Goal: Task Accomplishment & Management: Manage account settings

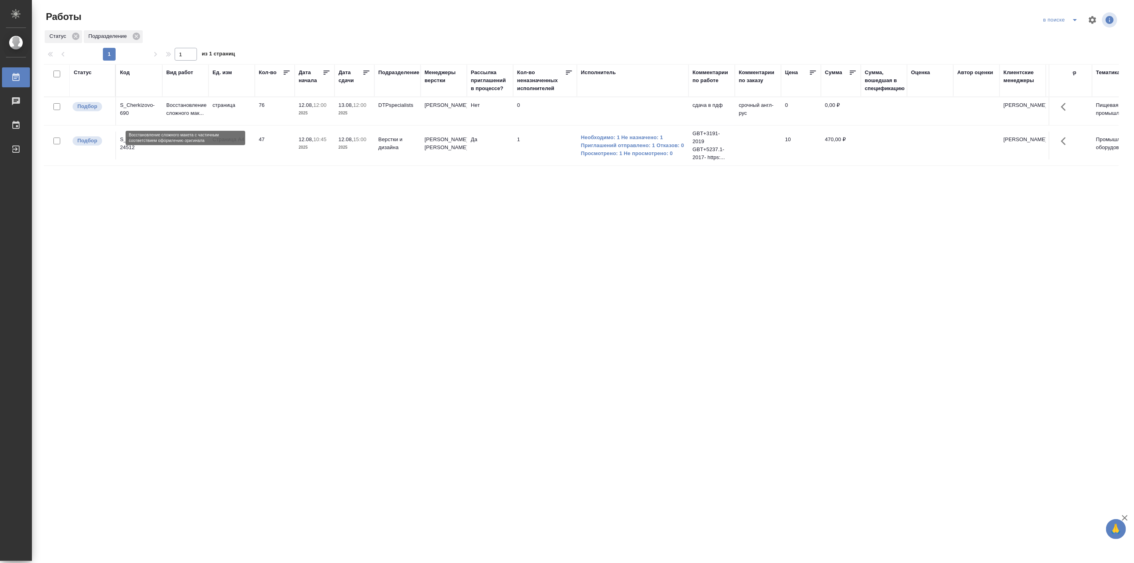
click at [183, 114] on p "Восстановление сложного мак..." at bounding box center [185, 109] width 38 height 16
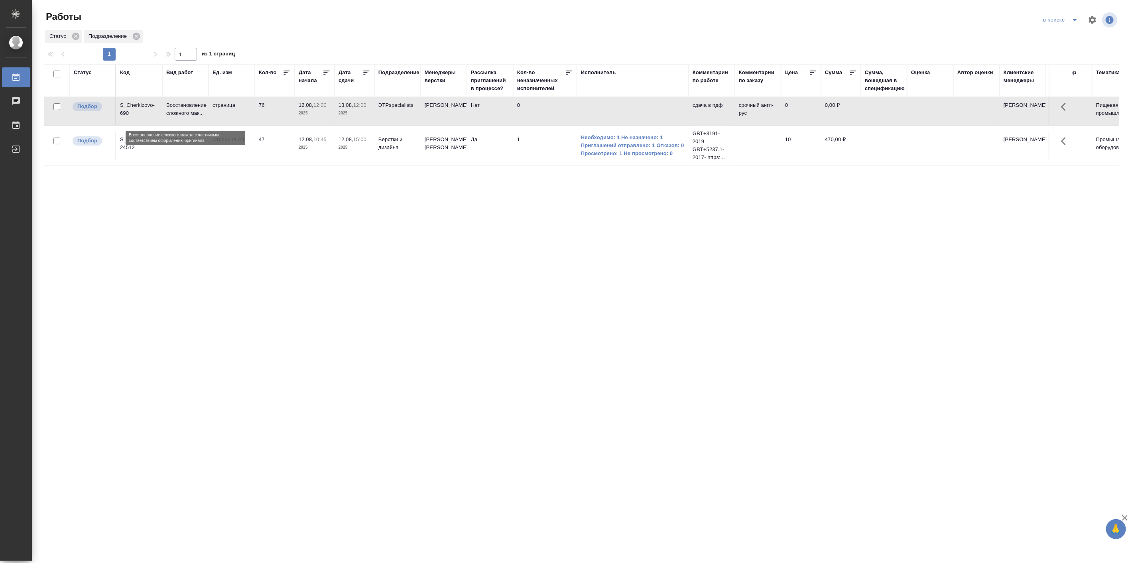
click at [183, 114] on p "Восстановление сложного мак..." at bounding box center [185, 109] width 38 height 16
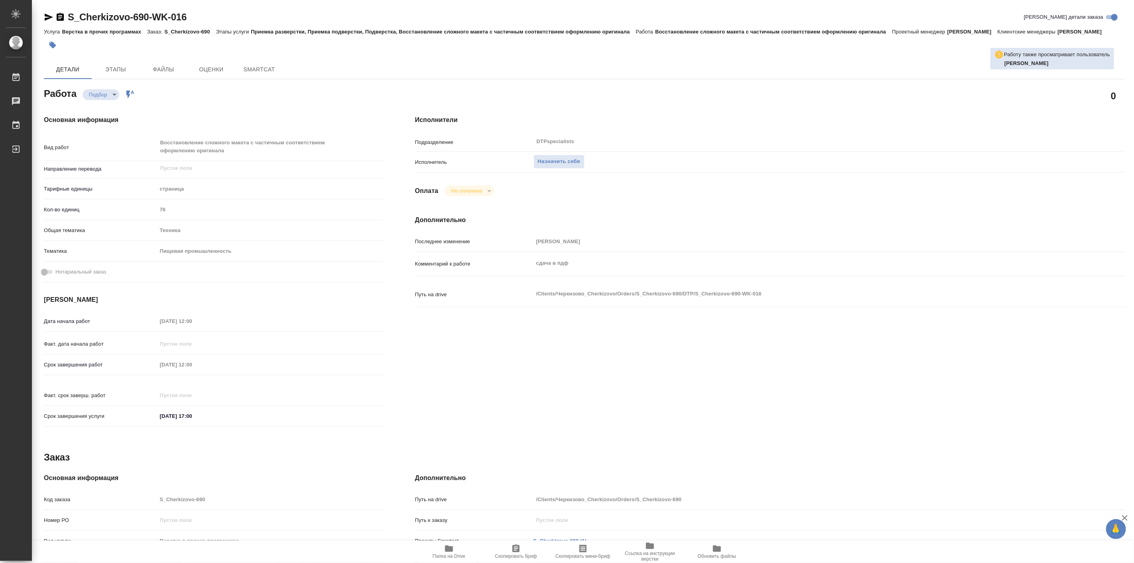
type textarea "x"
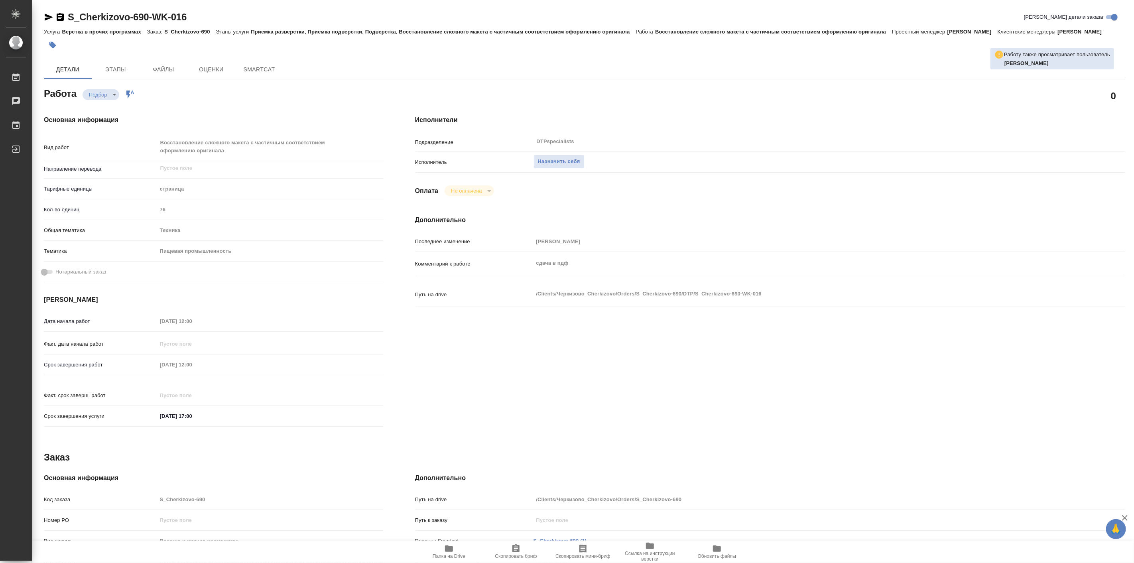
type textarea "x"
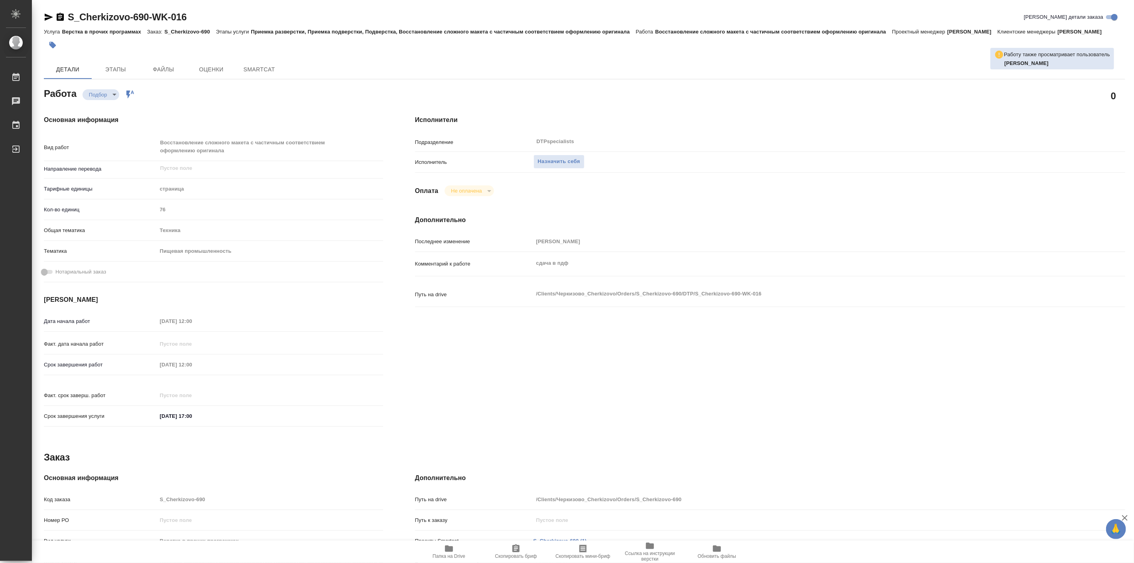
type textarea "x"
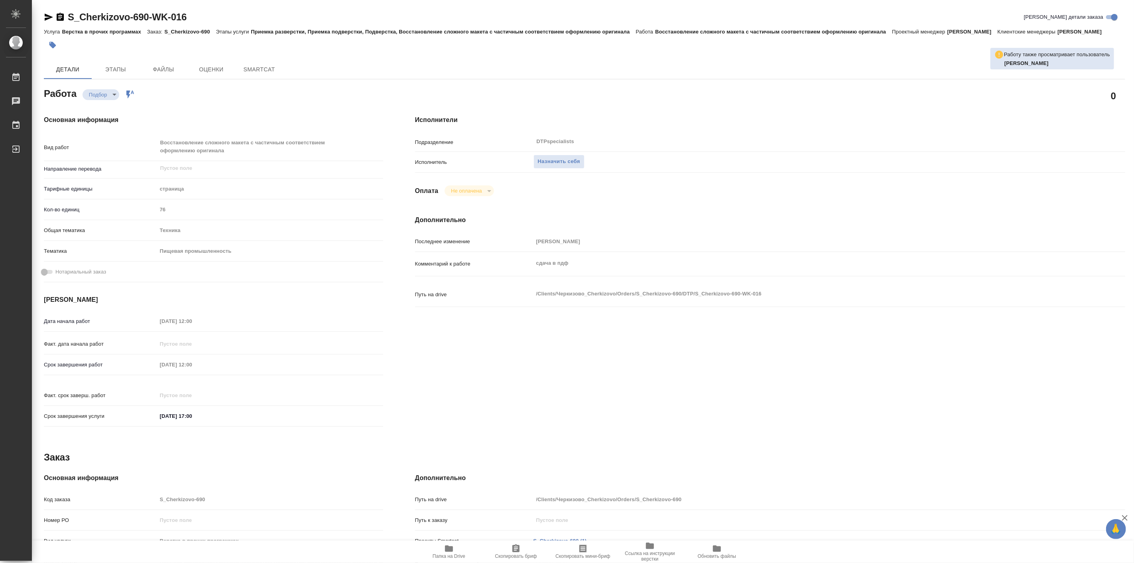
type textarea "x"
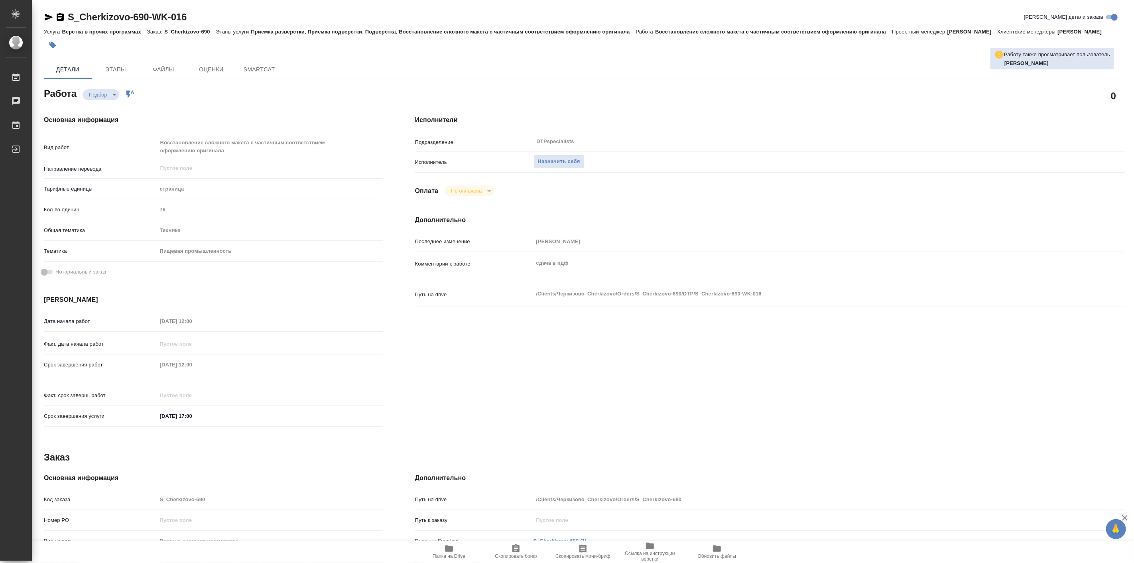
type textarea "x"
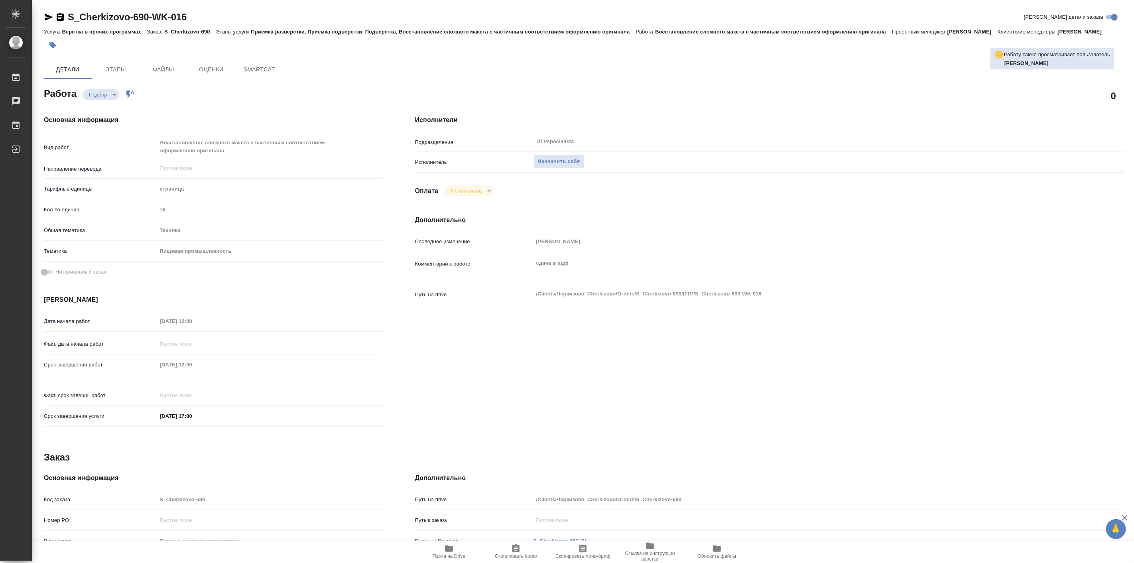
type textarea "x"
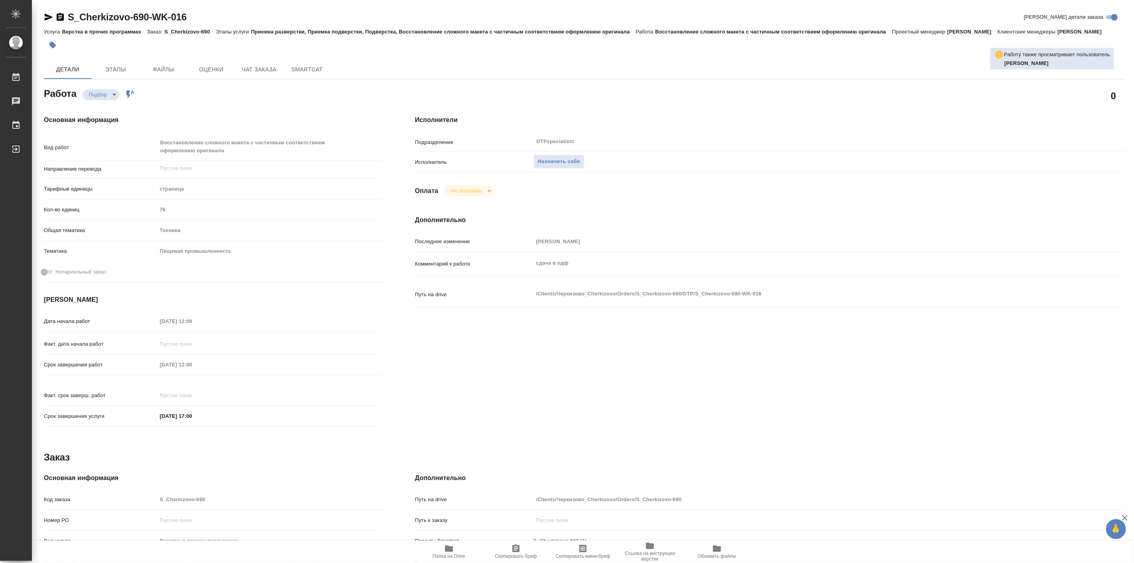
type textarea "x"
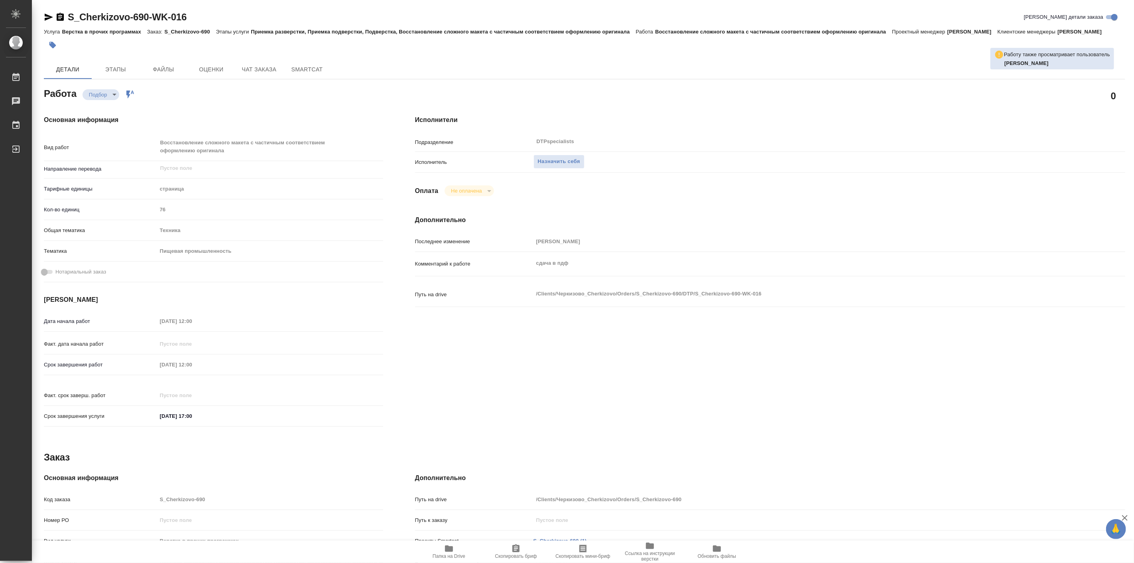
type textarea "x"
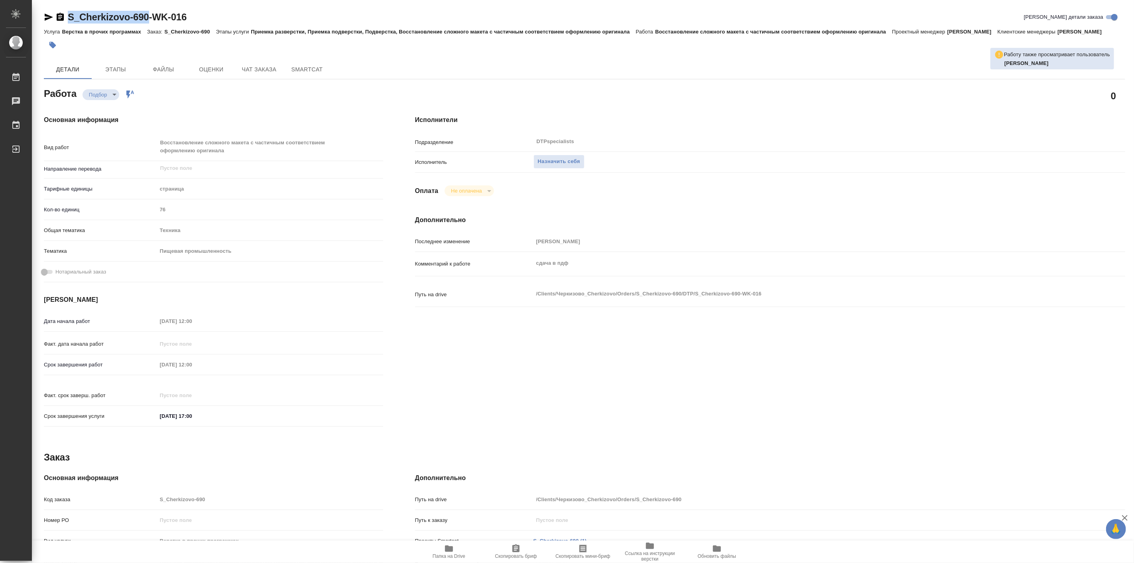
drag, startPoint x: 66, startPoint y: 9, endPoint x: 148, endPoint y: 14, distance: 81.9
click at [148, 14] on div "S_Cherkizovo-690-WK-016 Кратко детали заказа Услуга Верстка в прочих программах…" at bounding box center [584, 343] width 1090 height 687
copy link "S_Cherkizovo-690"
click at [448, 556] on span "Папка на Drive" at bounding box center [449, 557] width 33 height 6
type textarea "x"
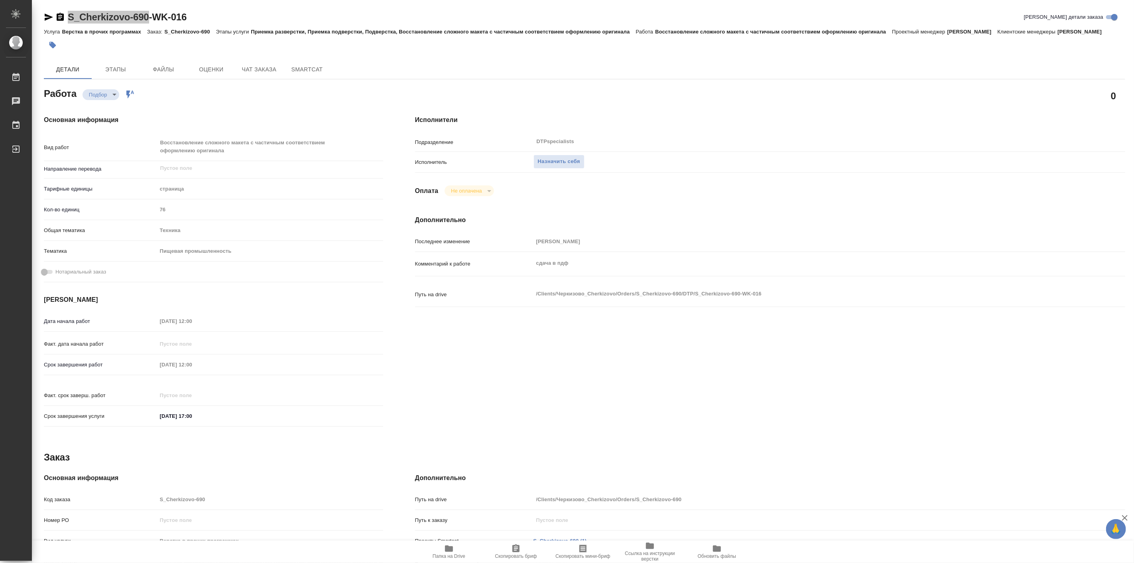
type textarea "x"
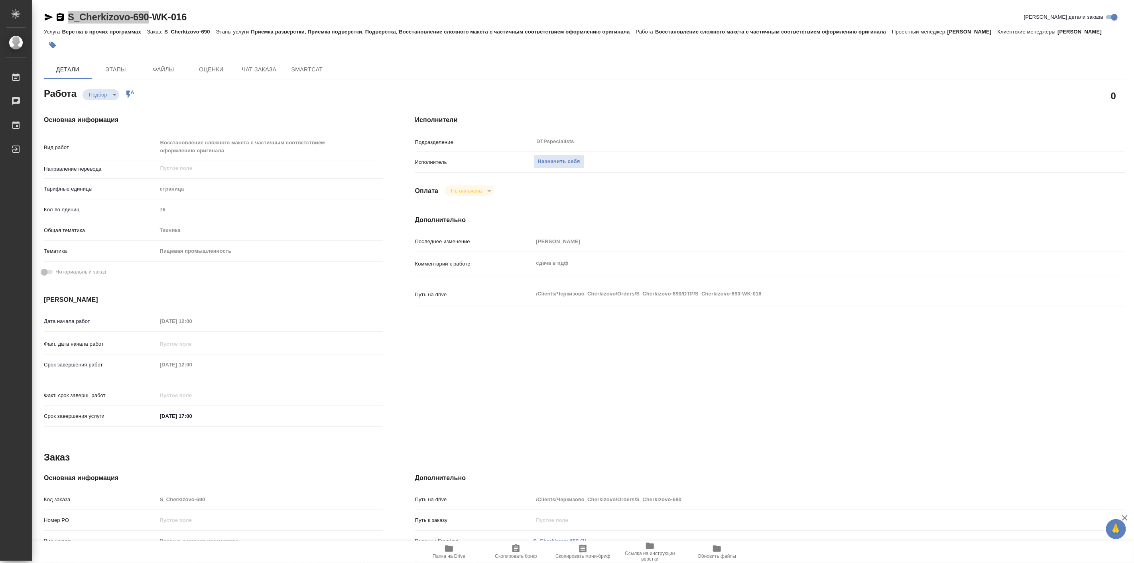
type textarea "x"
click at [202, 100] on div "Работа Подбор recruiting Работа включена в последовательность" at bounding box center [213, 93] width 339 height 14
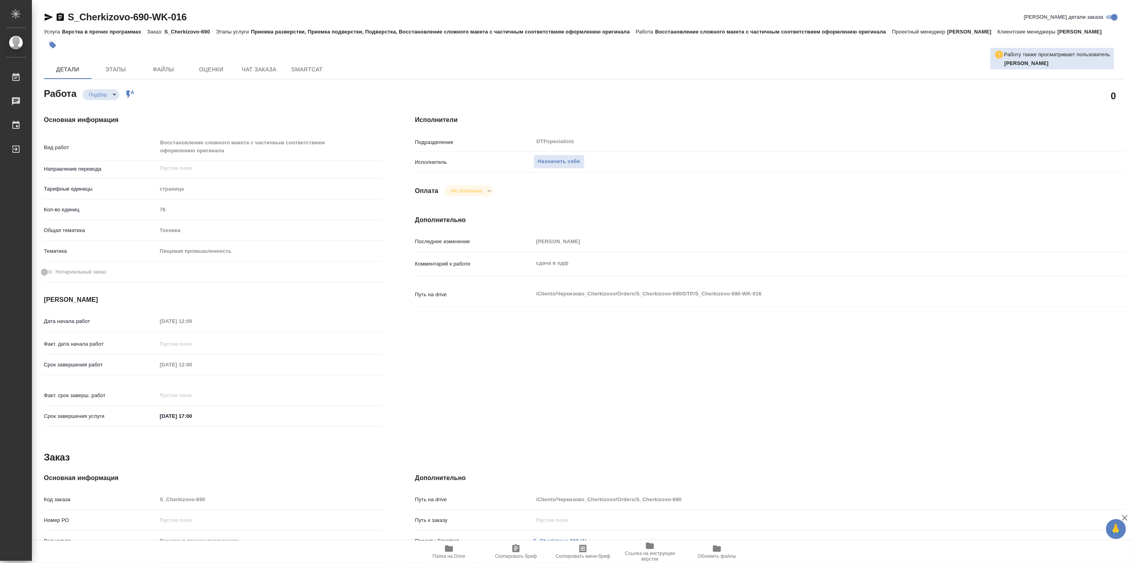
click at [329, 125] on h4 "Основная информация" at bounding box center [213, 120] width 339 height 10
type textarea "x"
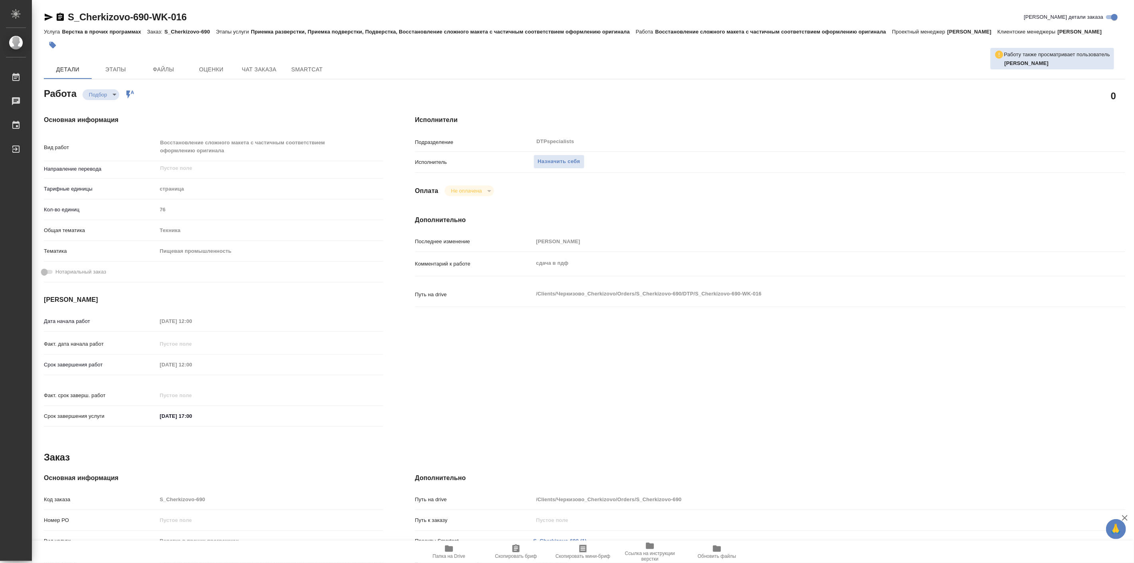
type textarea "x"
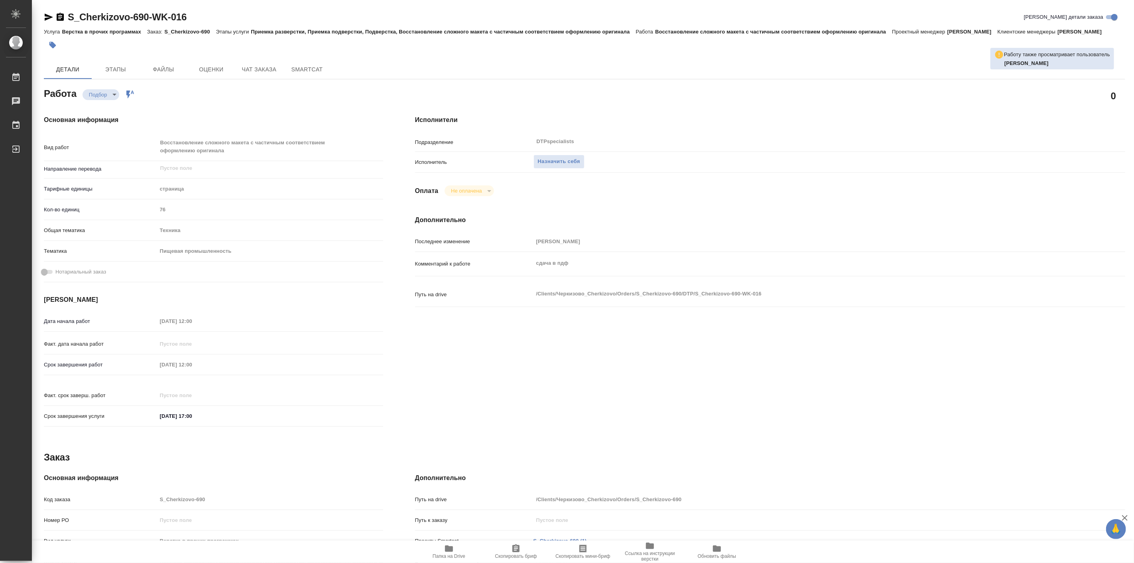
type textarea "x"
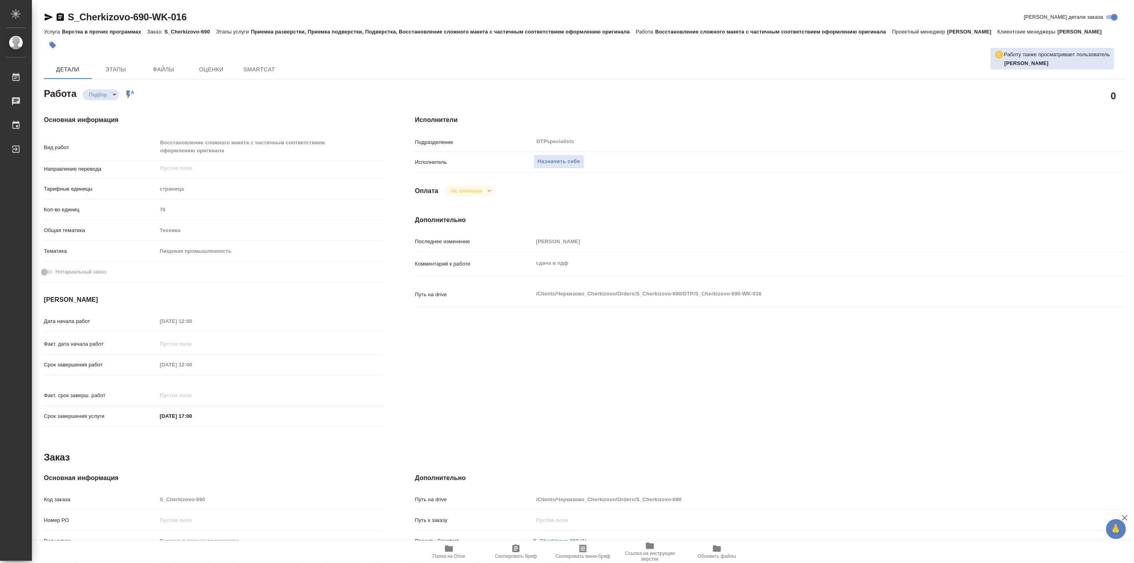
type textarea "x"
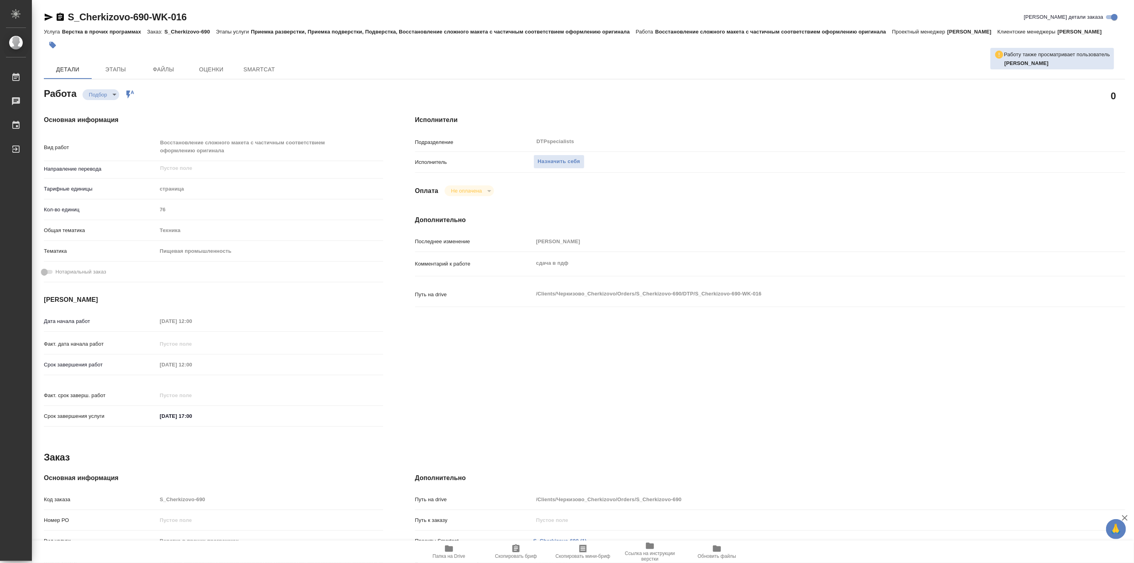
type textarea "x"
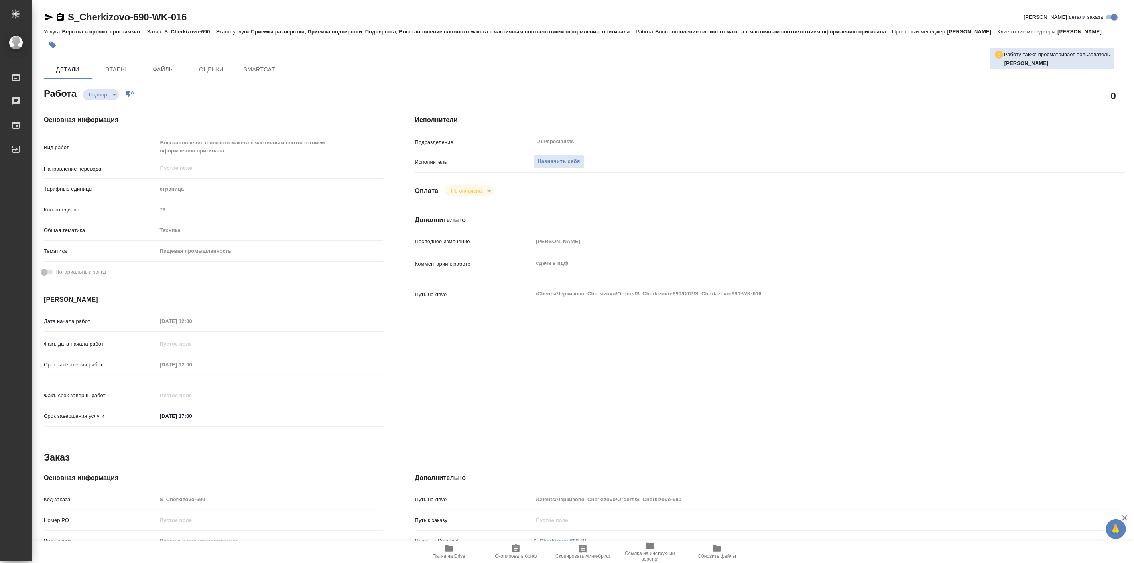
type textarea "x"
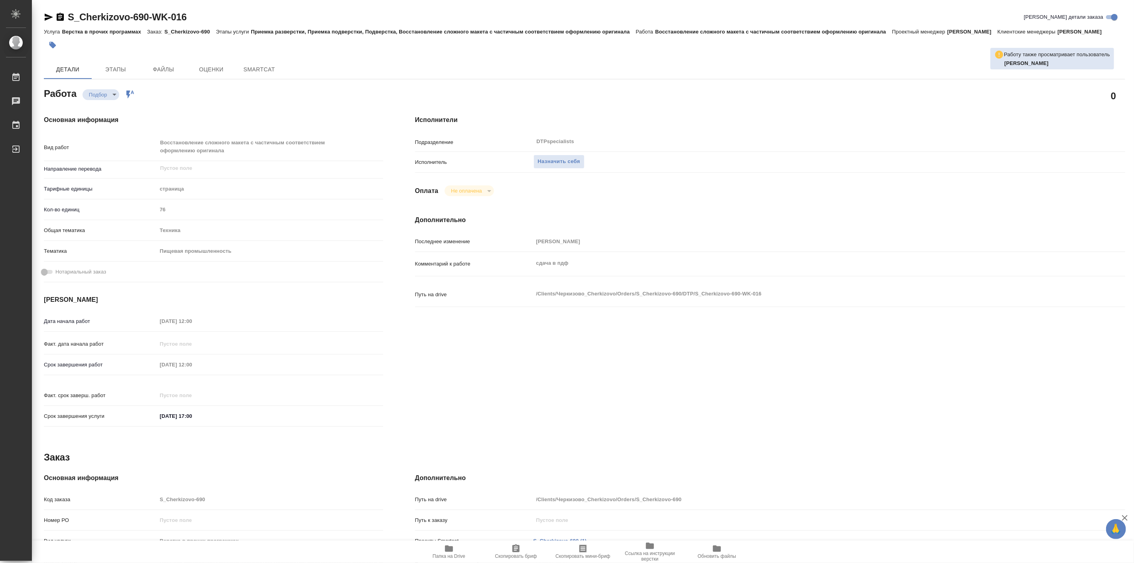
type textarea "x"
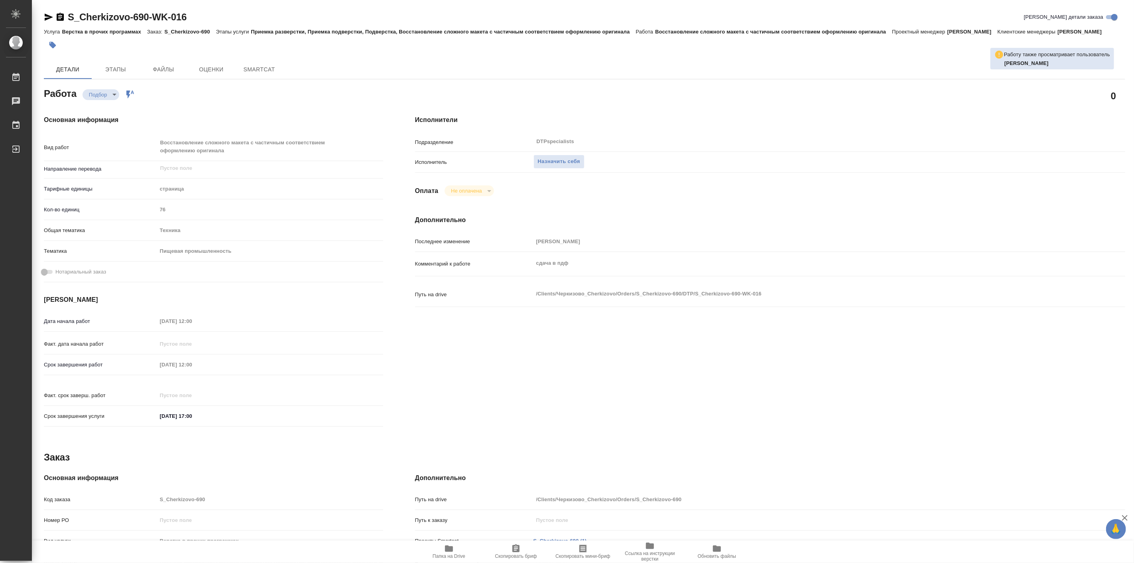
type textarea "x"
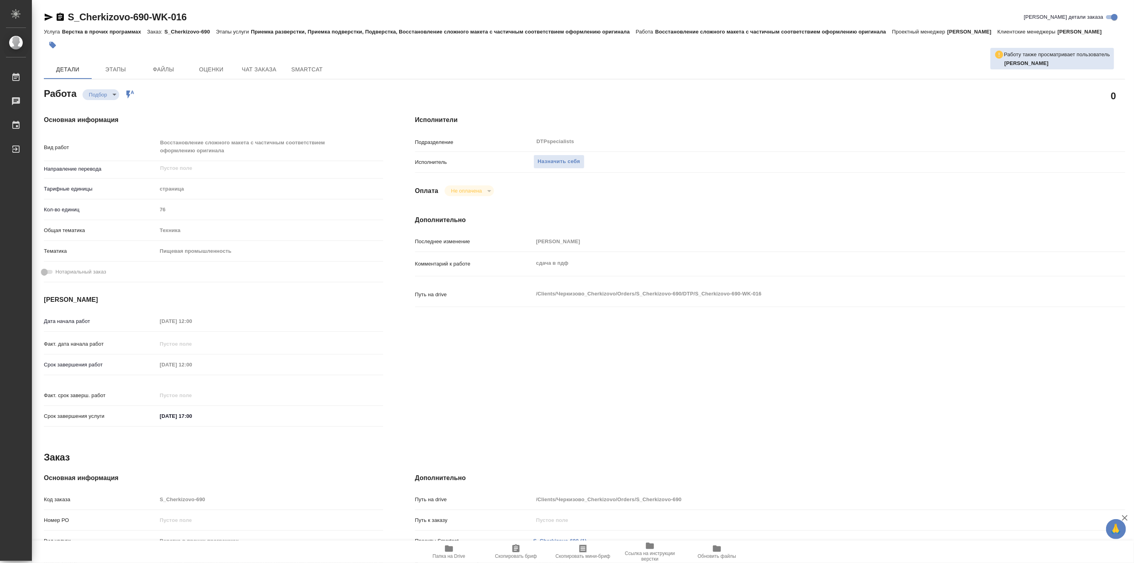
type textarea "x"
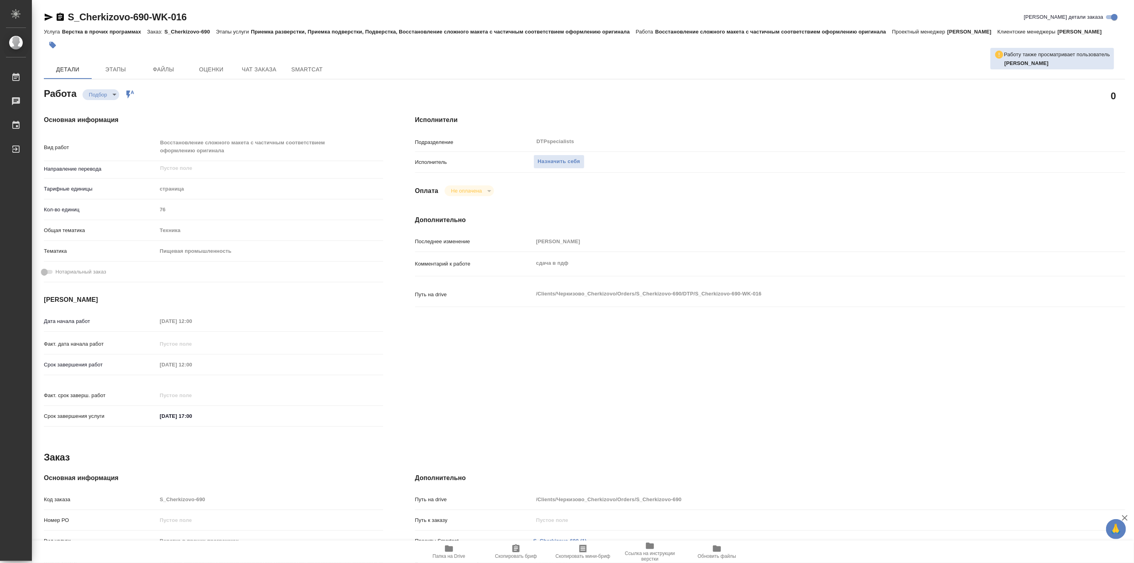
type textarea "x"
click at [381, 112] on div "Основная информация Вид работ Восстановление сложного макета с частичным соотве…" at bounding box center [213, 273] width 371 height 349
click at [182, 104] on div "Основная информация Вид работ Восстановление сложного макета с частичным соотве…" at bounding box center [213, 273] width 371 height 349
click at [575, 161] on span "Назначить себя" at bounding box center [559, 161] width 42 height 9
type textarea "x"
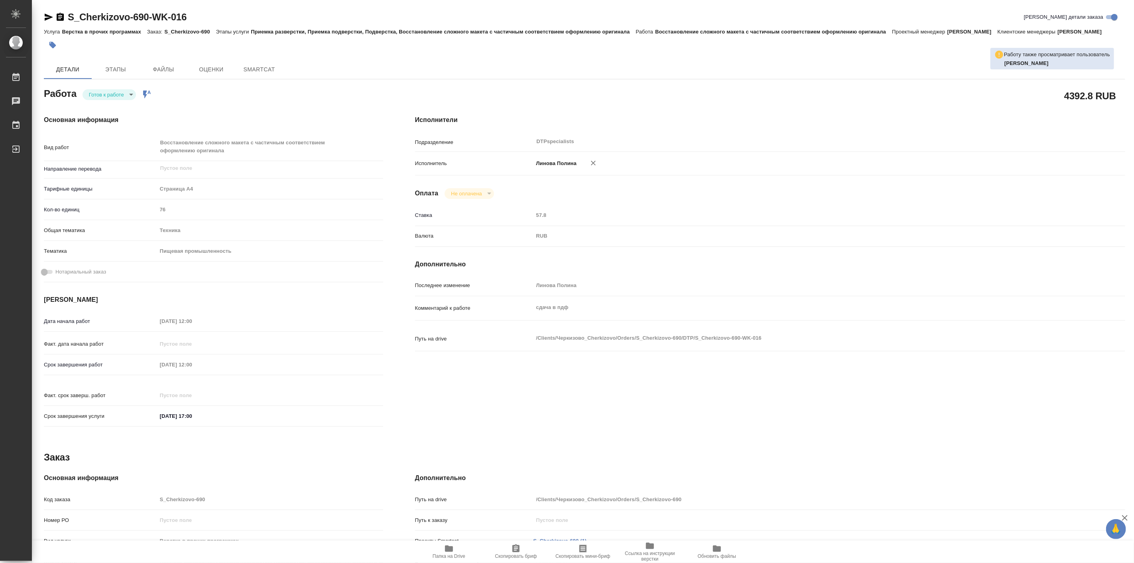
type textarea "x"
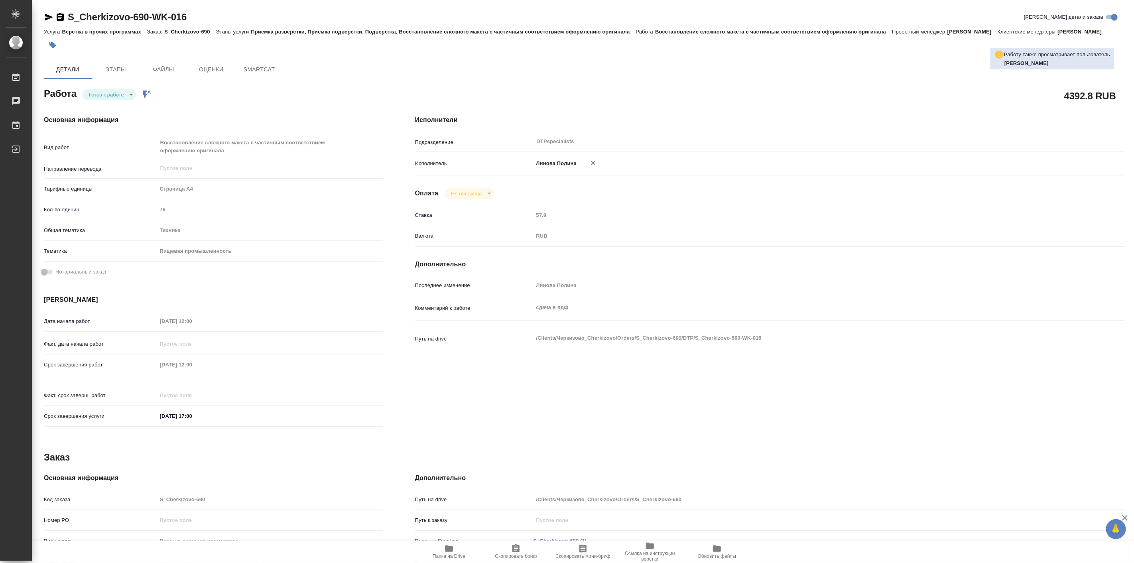
type textarea "x"
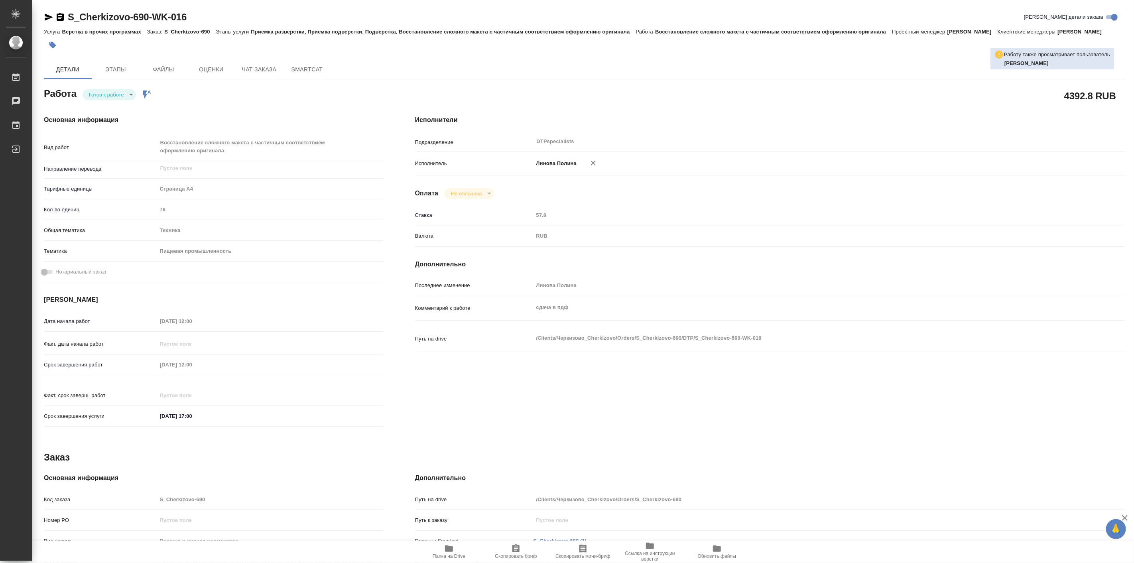
type textarea "x"
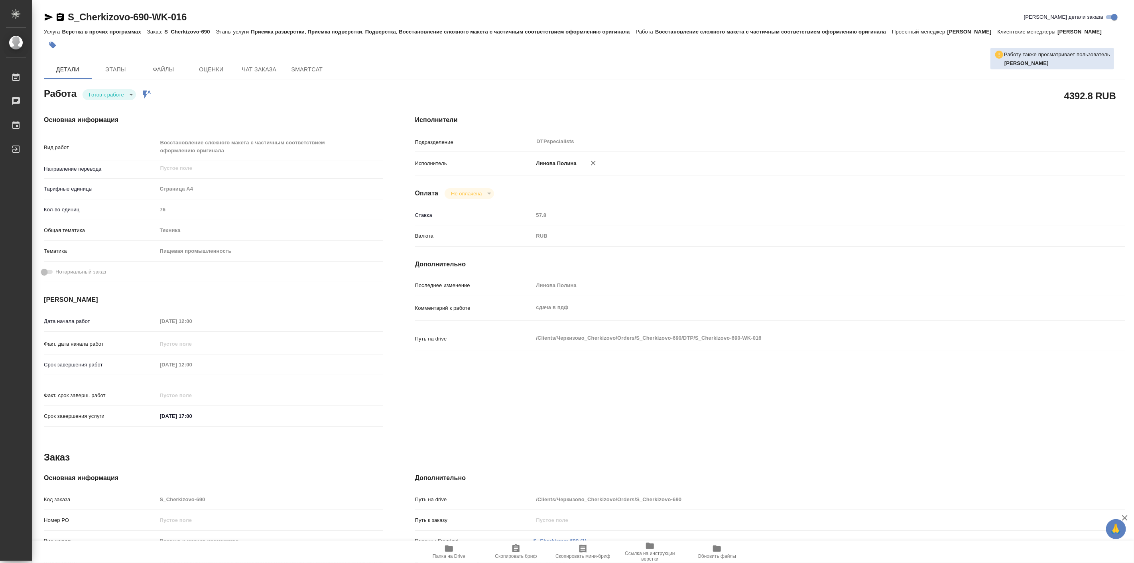
type textarea "x"
click at [291, 106] on div "Основная информация Вид работ Восстановление сложного макета с частичным соотве…" at bounding box center [213, 273] width 371 height 349
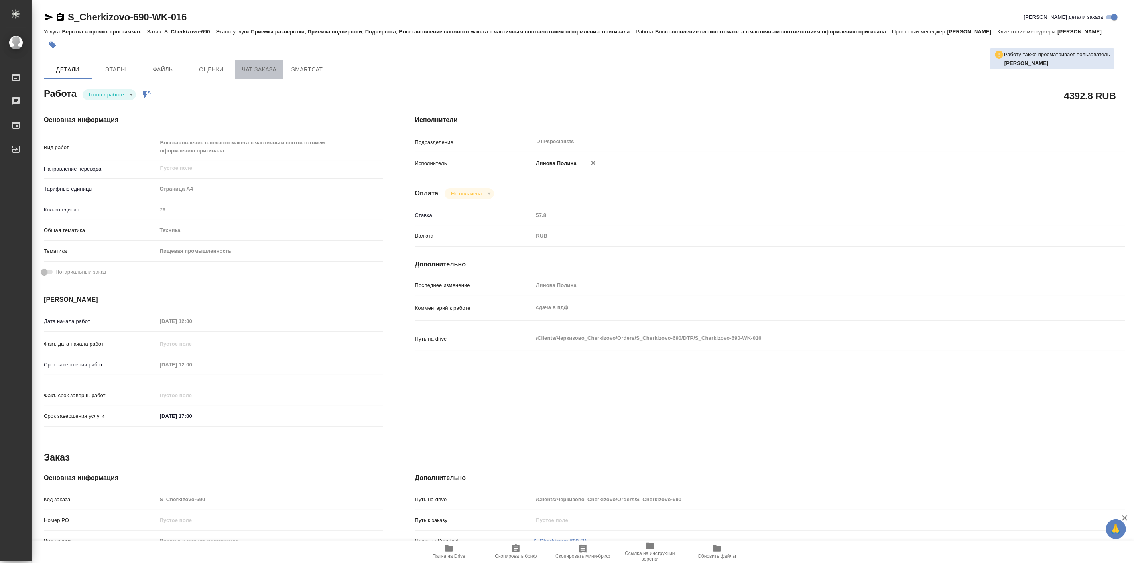
click at [244, 70] on span "Чат заказа" at bounding box center [259, 70] width 38 height 10
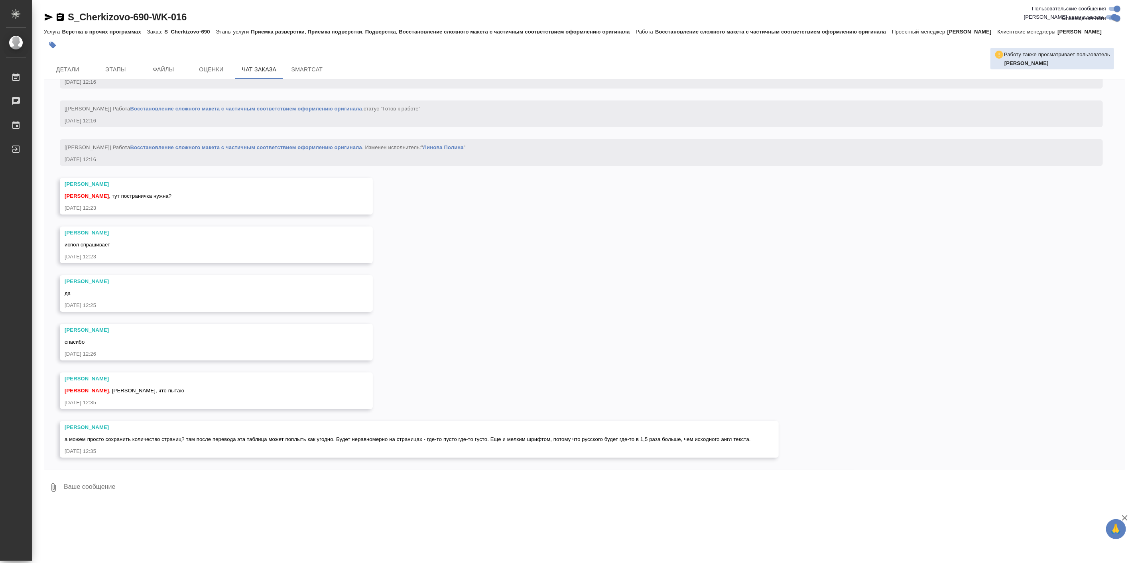
scroll to position [2605, 0]
click at [290, 493] on textarea at bounding box center [594, 487] width 1062 height 27
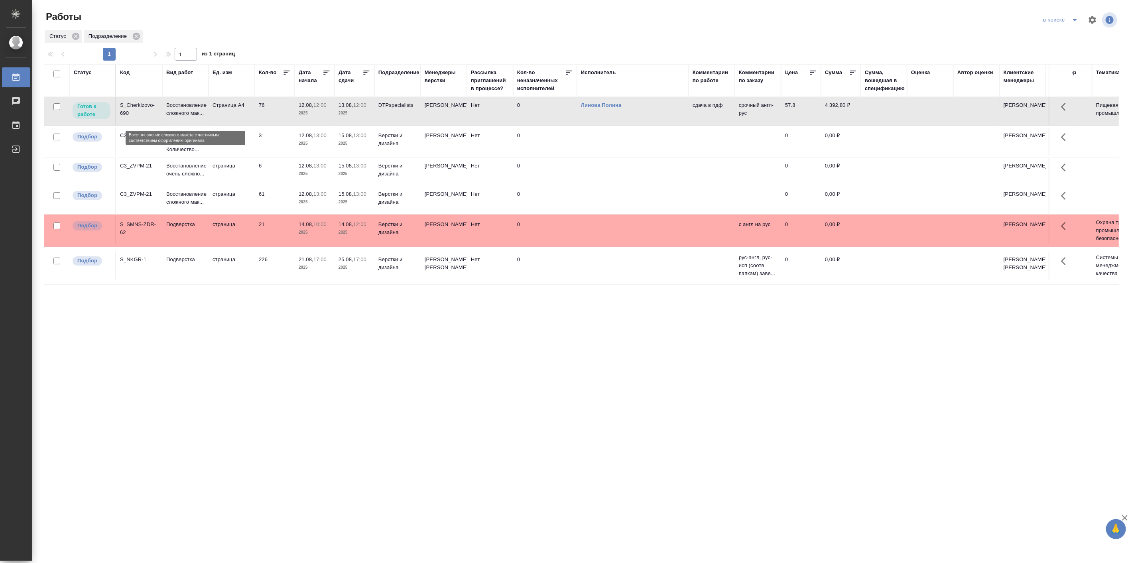
click at [172, 108] on p "Восстановление сложного мак..." at bounding box center [185, 109] width 38 height 16
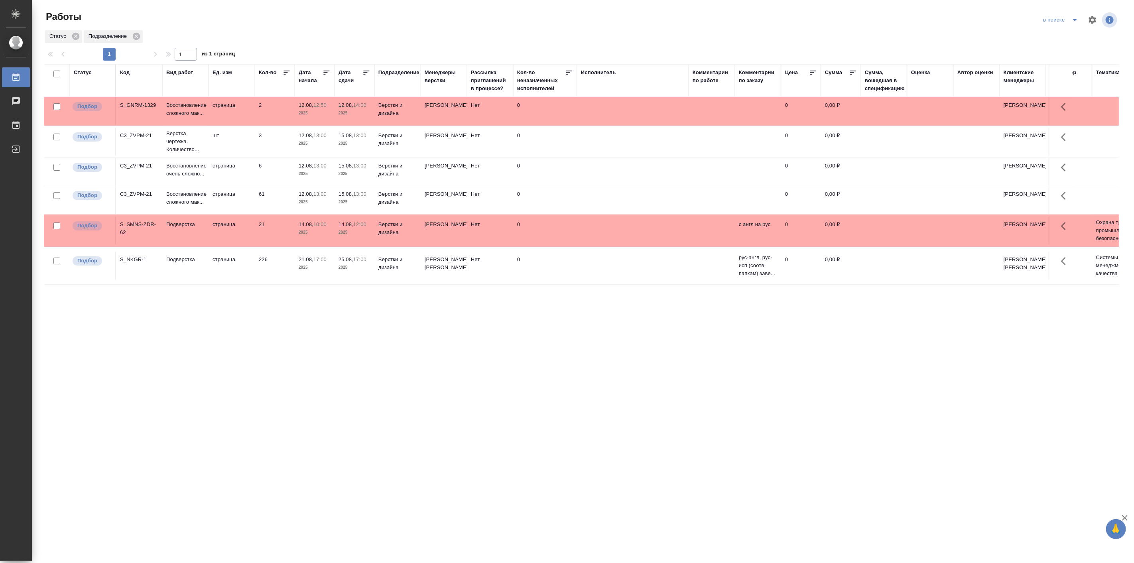
click at [176, 125] on td "Подверстка" at bounding box center [185, 111] width 46 height 28
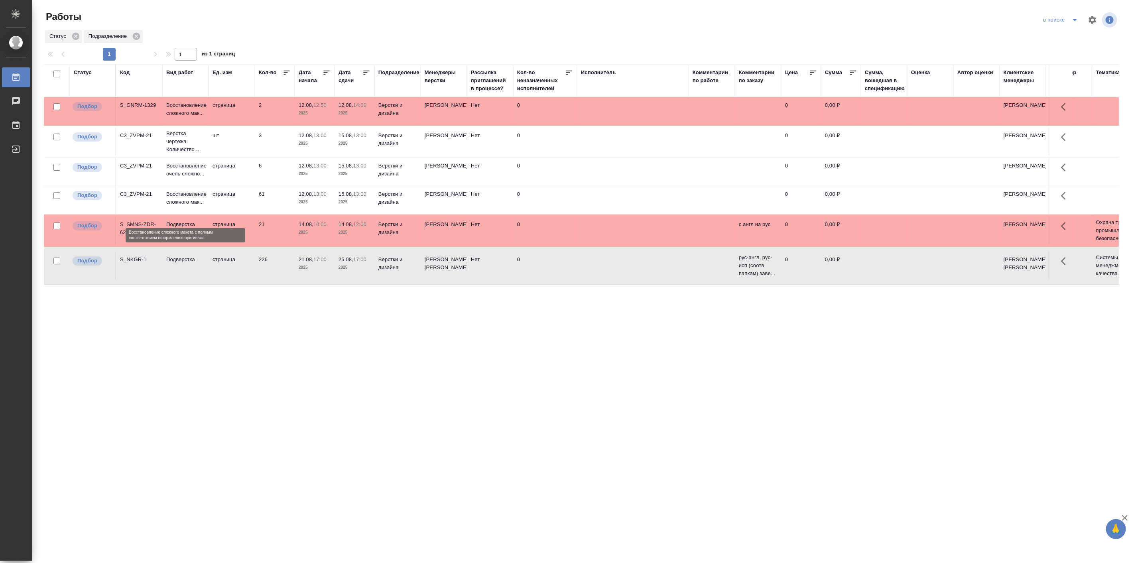
click at [177, 206] on p "Восстановление сложного мак..." at bounding box center [185, 198] width 38 height 16
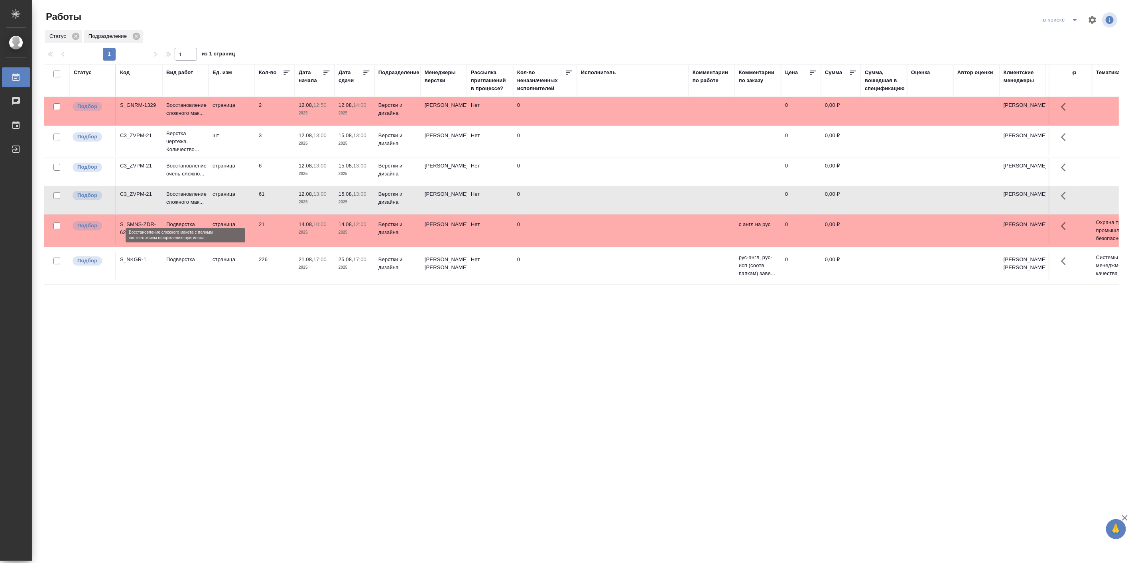
click at [177, 206] on p "Восстановление сложного мак..." at bounding box center [185, 198] width 38 height 16
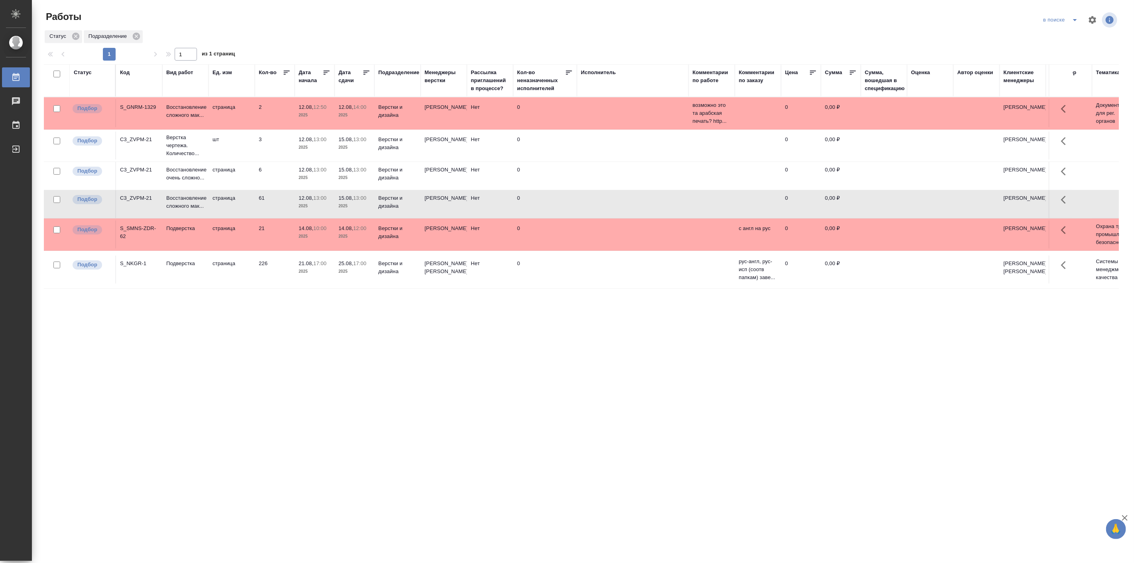
click at [1080, 18] on span "split button" at bounding box center [1075, 20] width 12 height 10
click at [1050, 53] on li "Подбор" at bounding box center [1062, 48] width 45 height 13
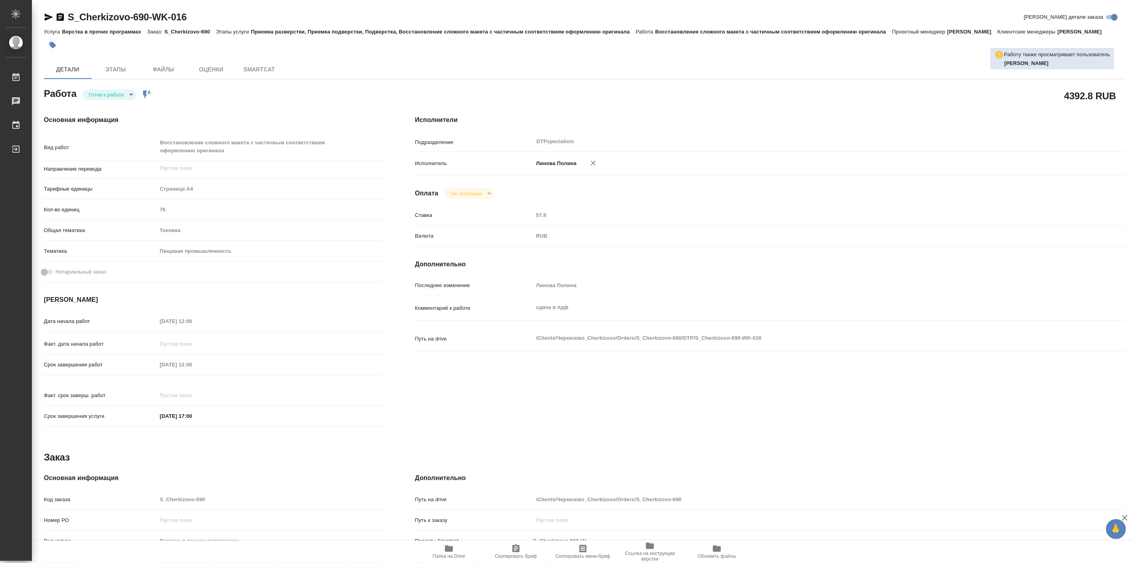
type textarea "x"
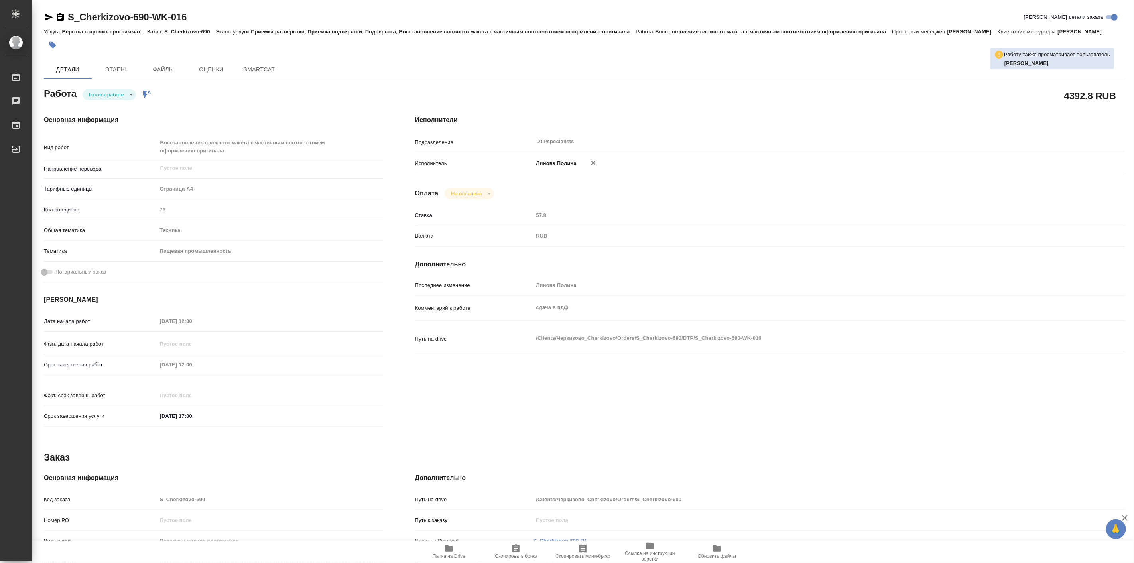
type textarea "x"
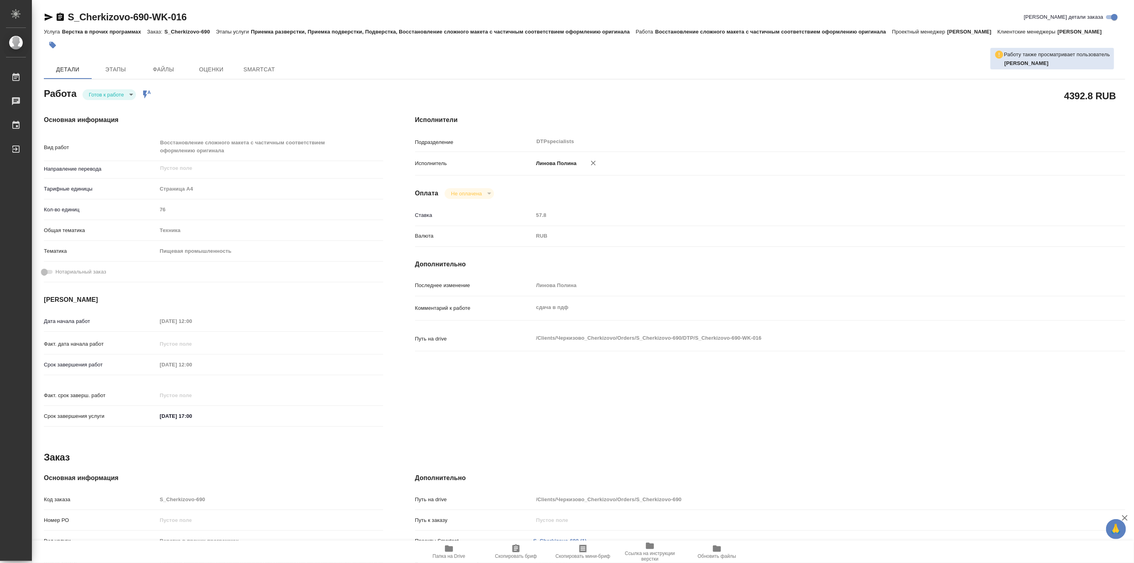
type textarea "x"
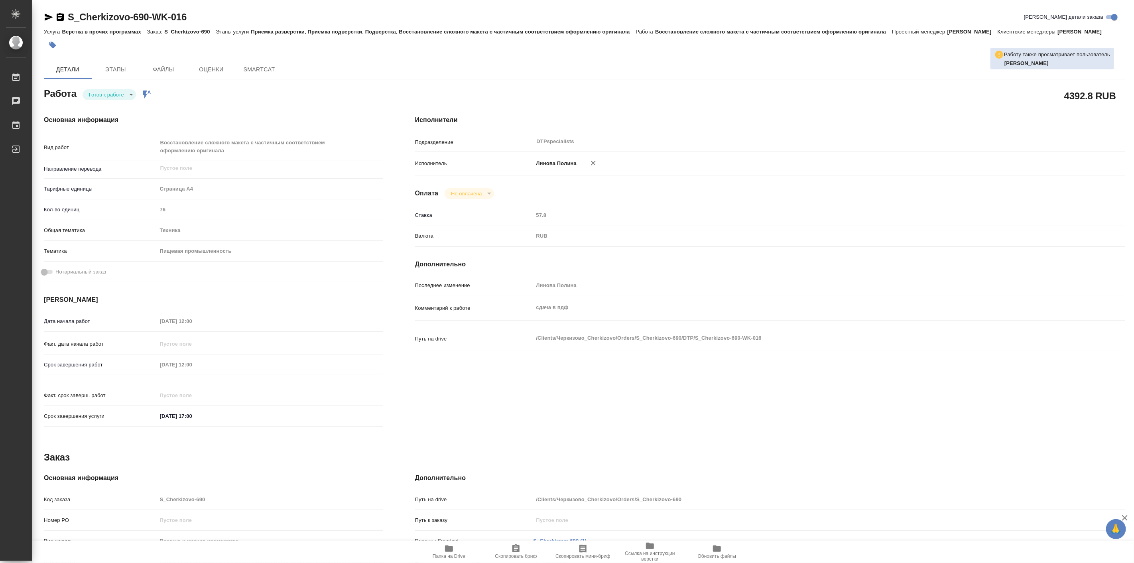
type textarea "x"
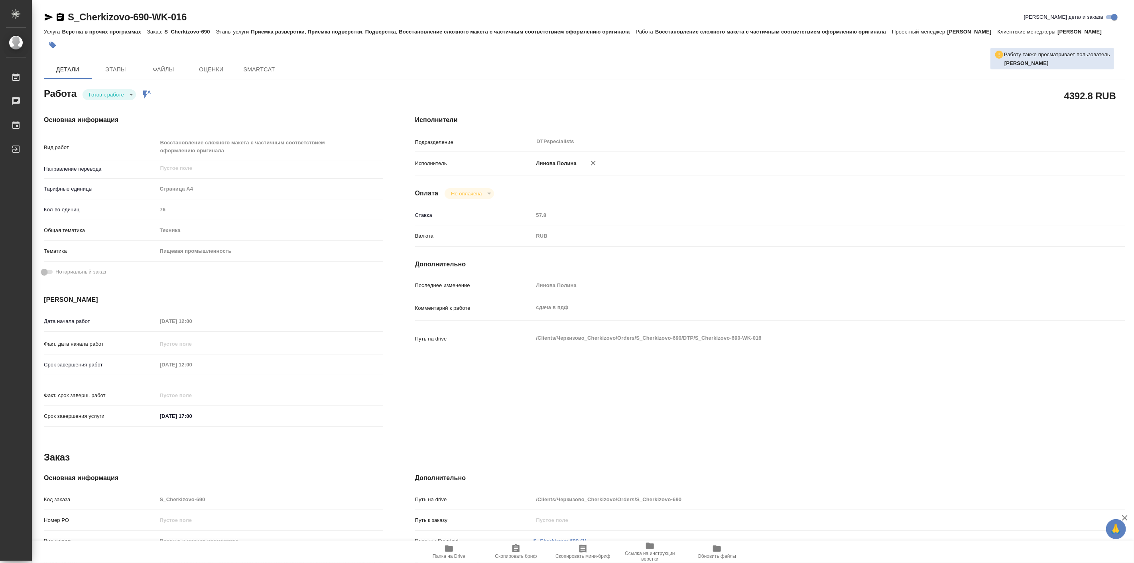
type textarea "x"
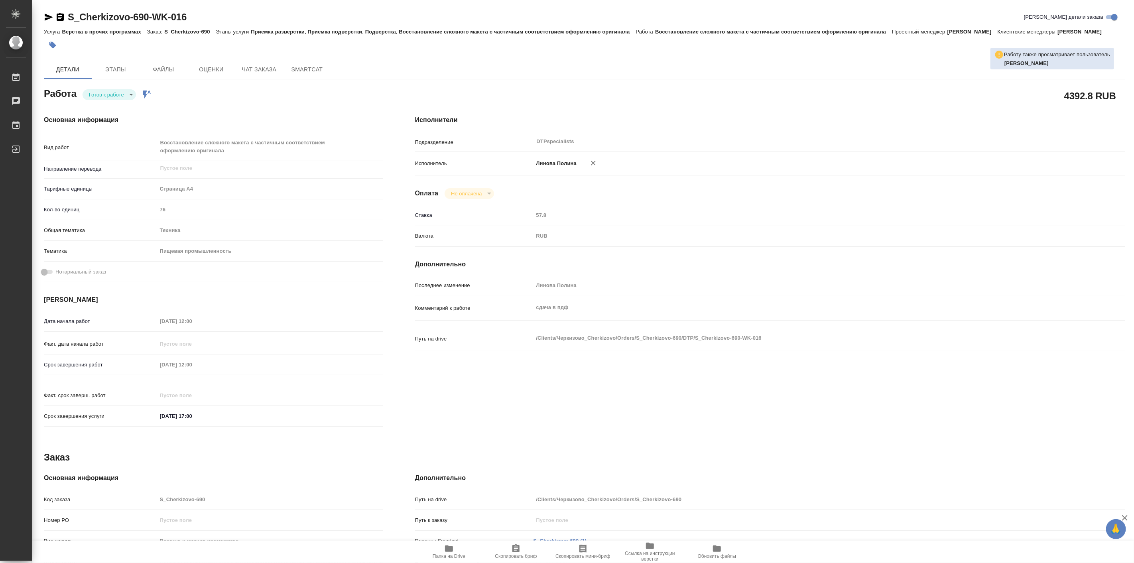
click at [49, 16] on icon "button" at bounding box center [49, 17] width 8 height 7
type textarea "x"
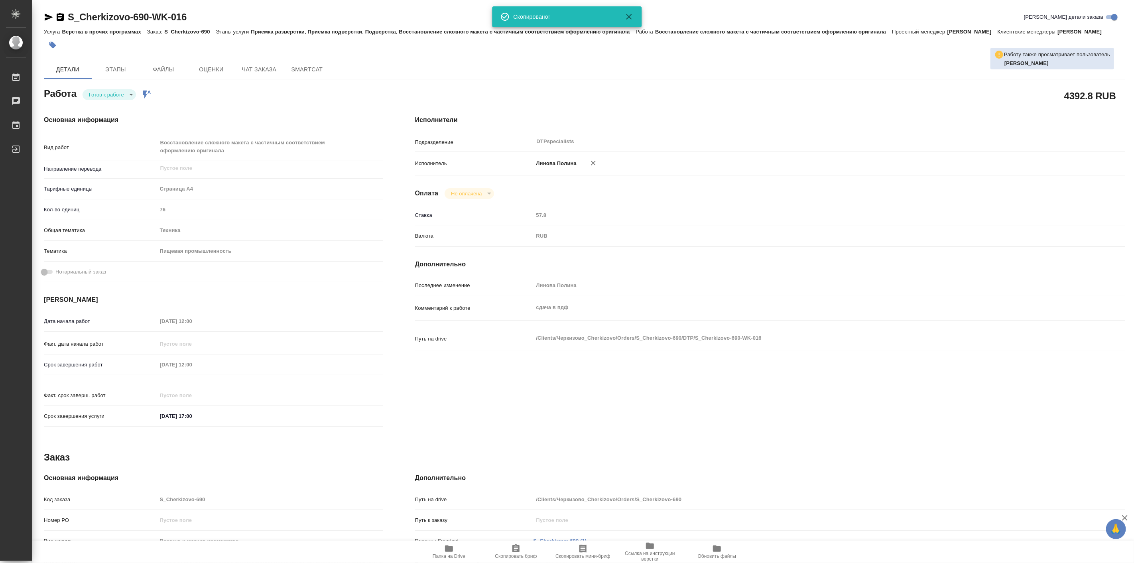
type textarea "x"
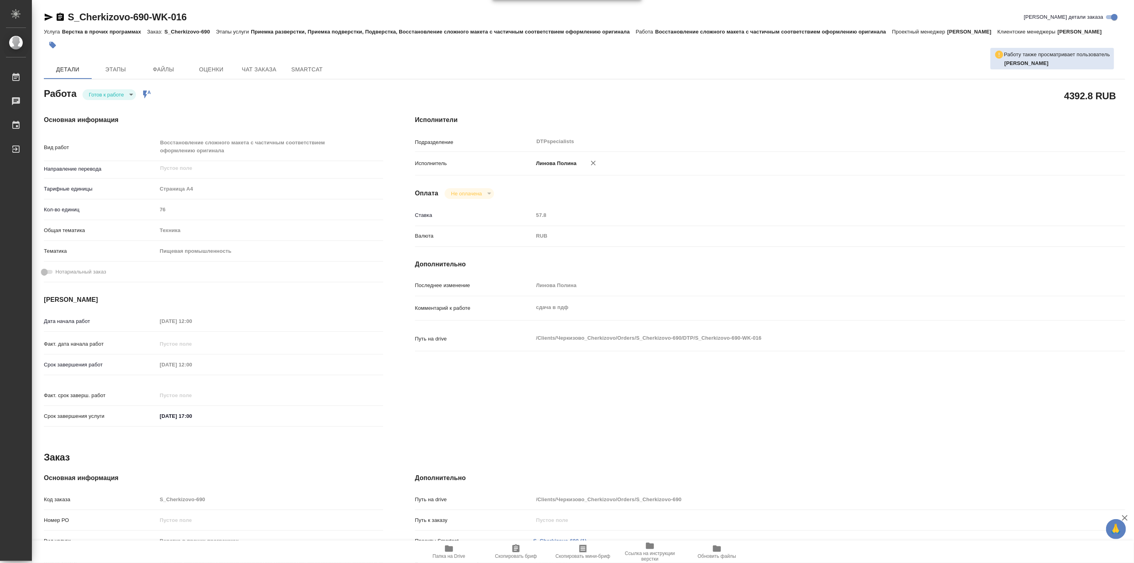
type textarea "x"
click at [322, 101] on div "Основная информация Вид работ Восстановление сложного макета с частичным соотве…" at bounding box center [213, 273] width 371 height 349
click at [592, 161] on icon "button" at bounding box center [593, 163] width 8 height 8
type textarea "x"
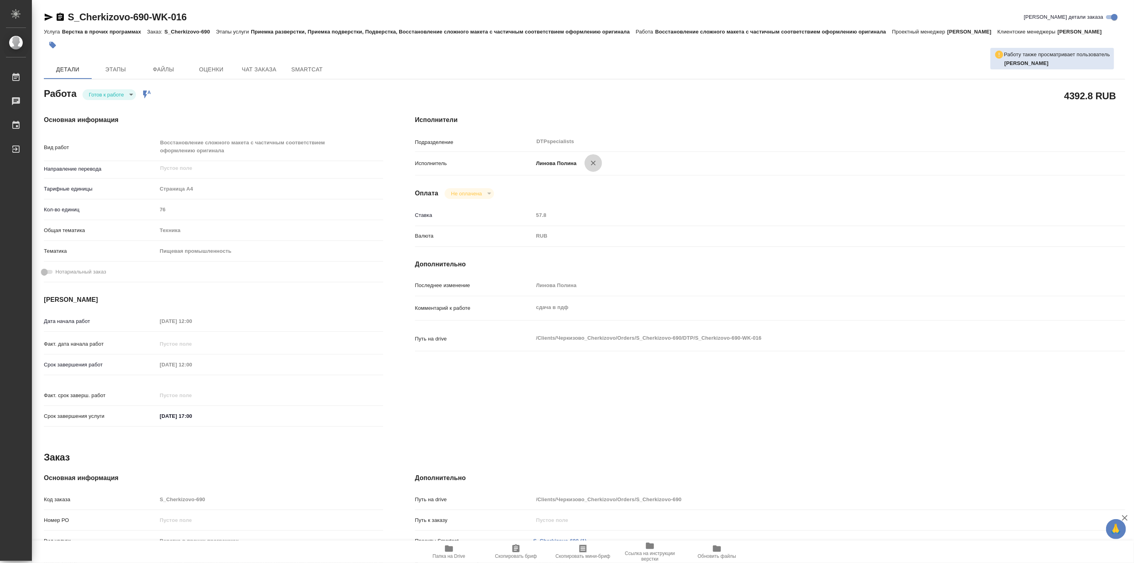
type textarea "x"
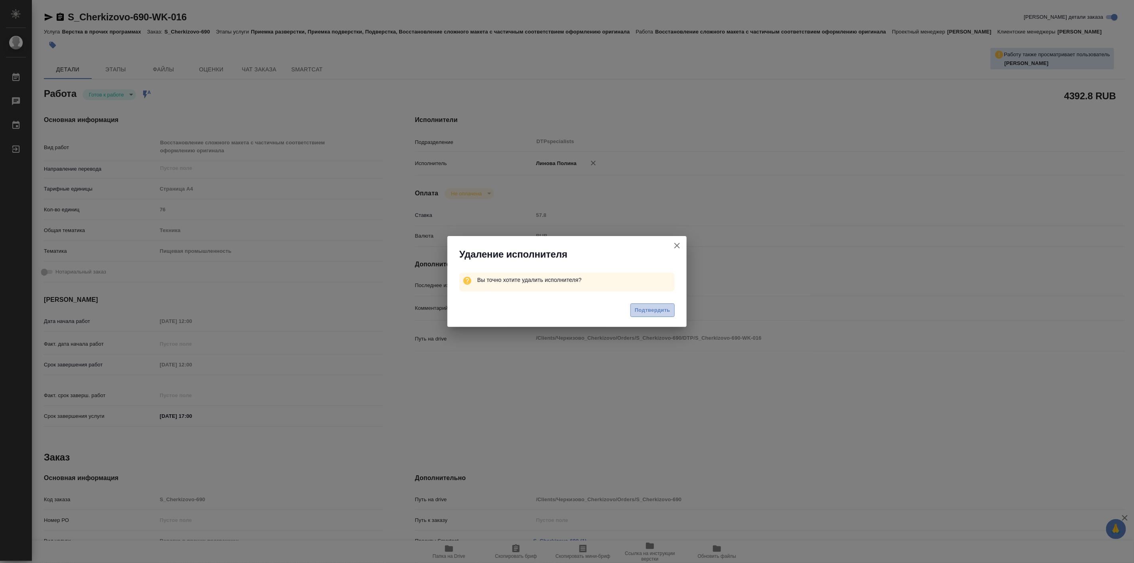
click at [643, 311] on span "Подтвердить" at bounding box center [652, 310] width 35 height 9
type textarea "x"
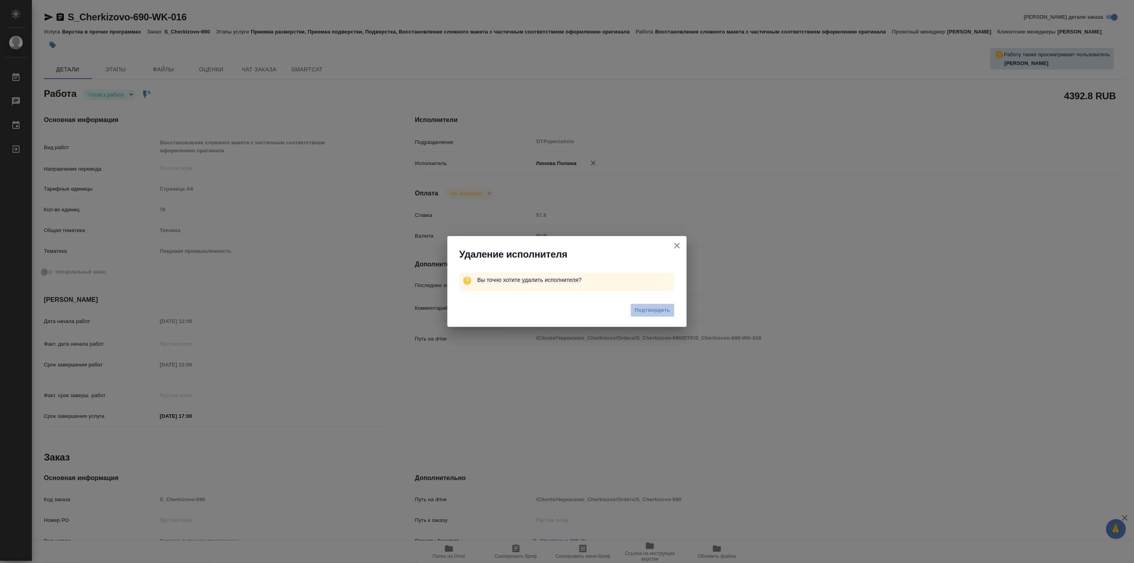
type textarea "x"
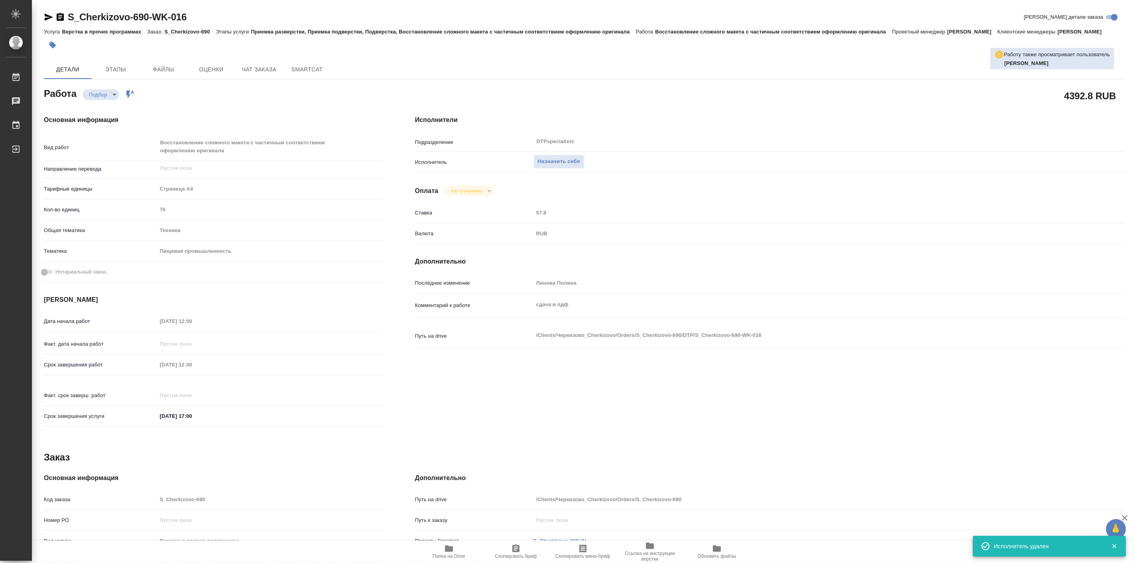
type textarea "x"
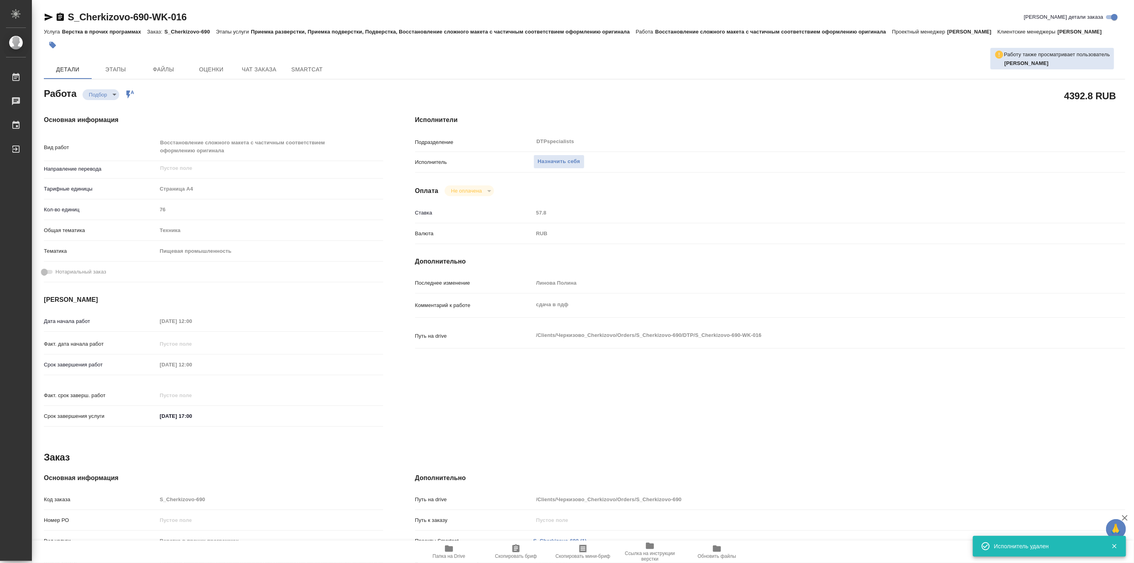
type textarea "x"
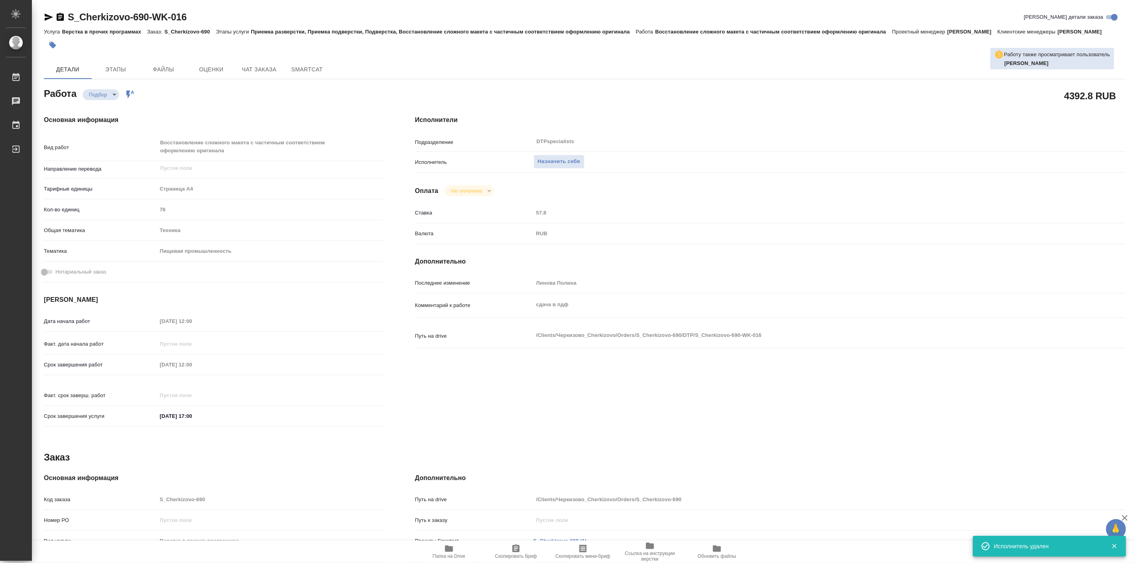
type textarea "x"
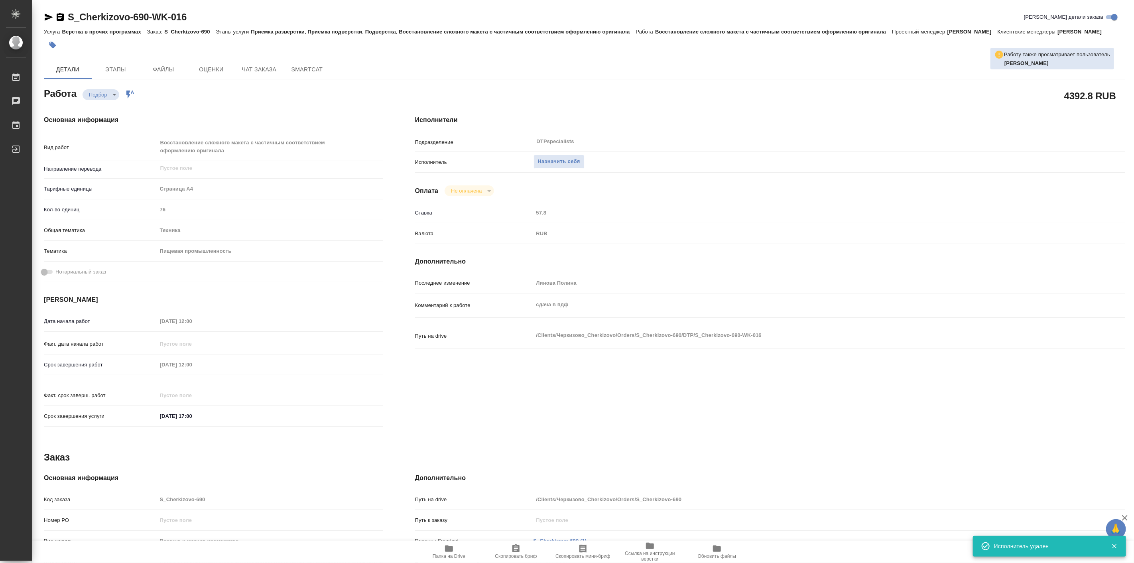
click at [185, 124] on h4 "Основная информация" at bounding box center [213, 120] width 339 height 10
click at [266, 72] on span "Чат заказа" at bounding box center [259, 70] width 38 height 10
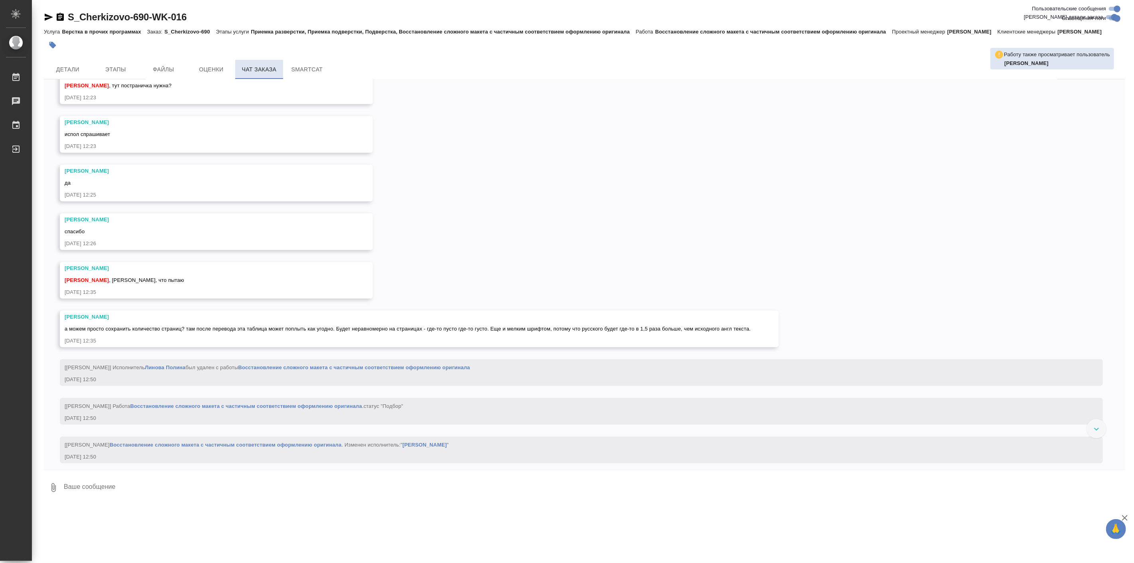
scroll to position [2685, 0]
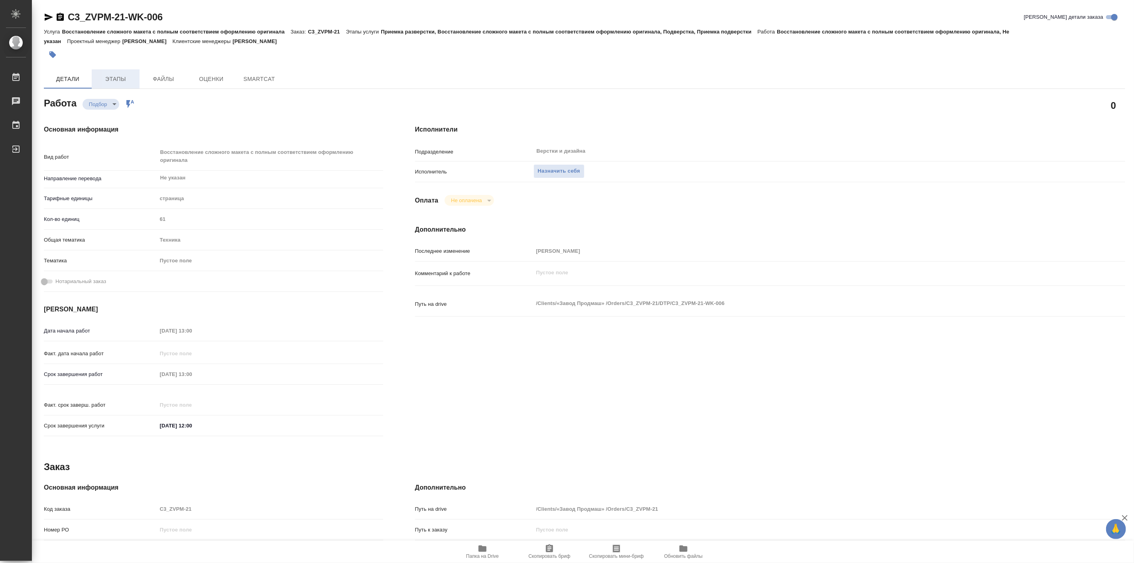
type textarea "x"
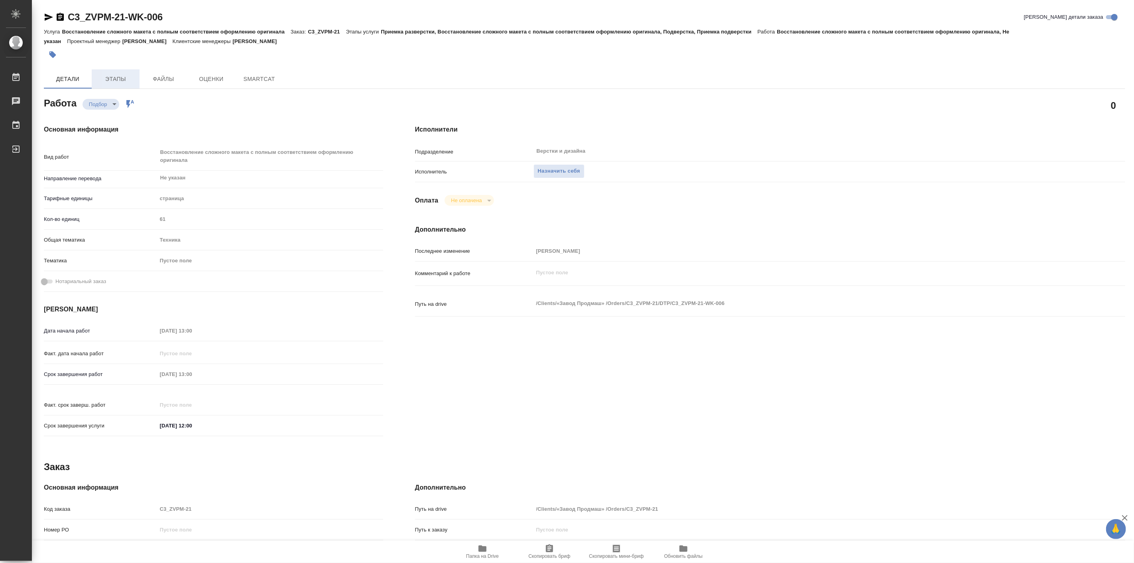
type textarea "x"
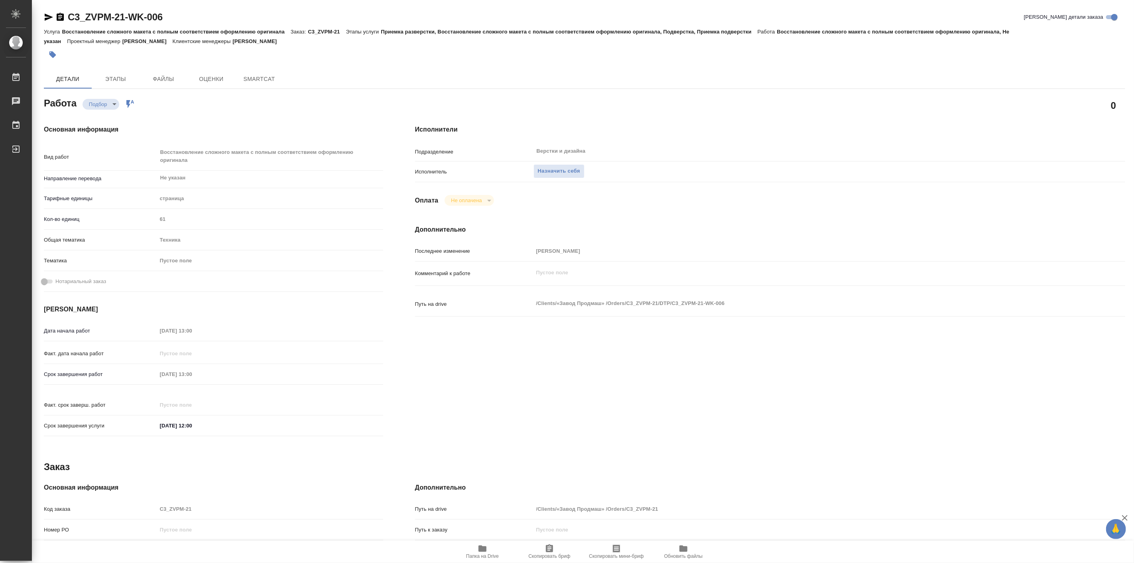
type textarea "x"
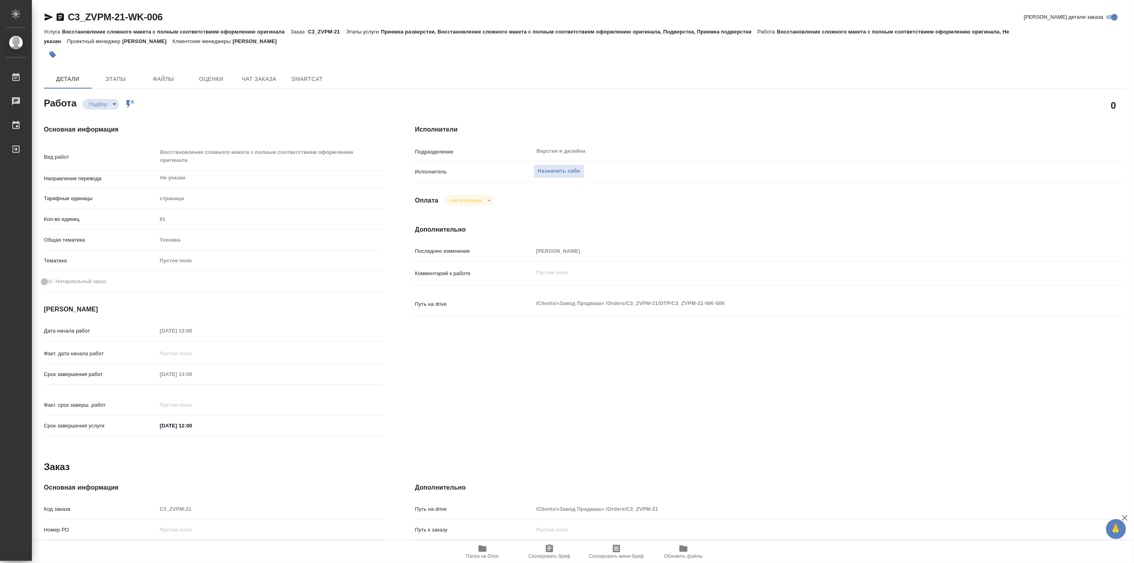
type textarea "x"
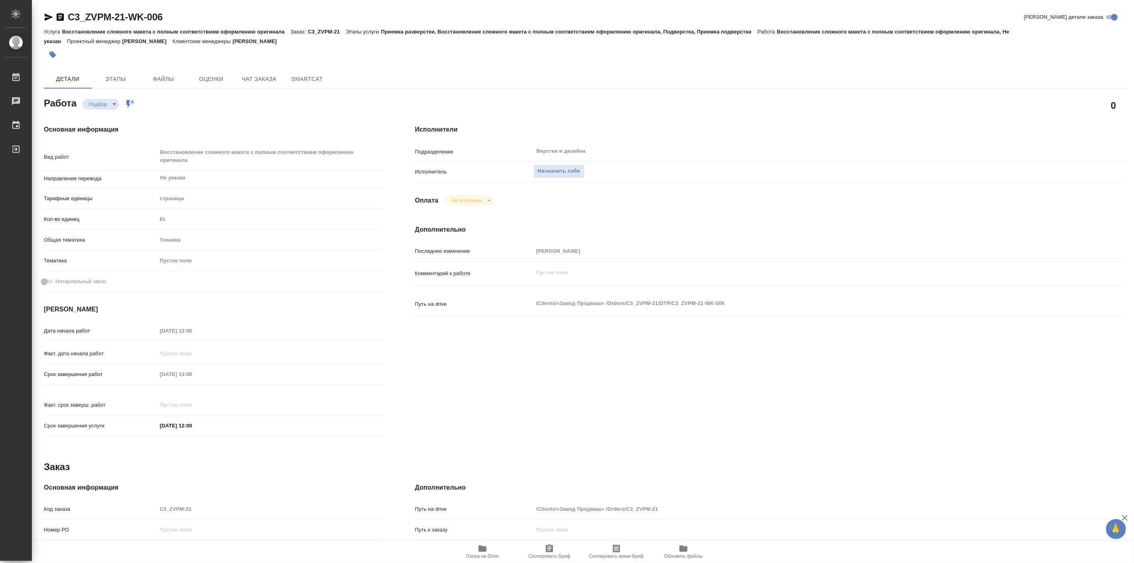
click at [487, 546] on icon "button" at bounding box center [483, 549] width 10 height 10
type textarea "x"
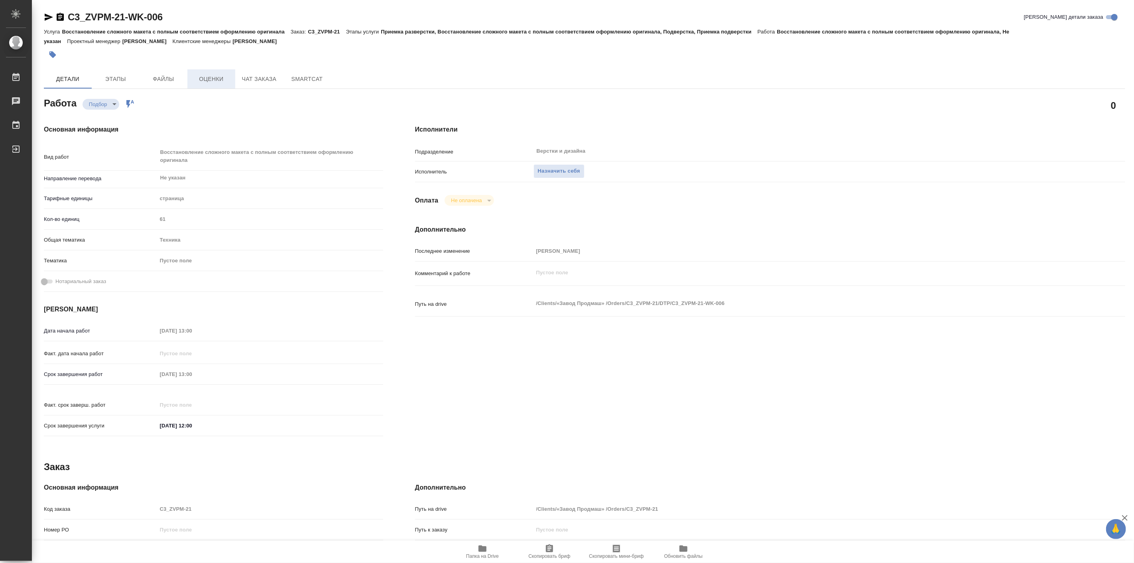
type textarea "x"
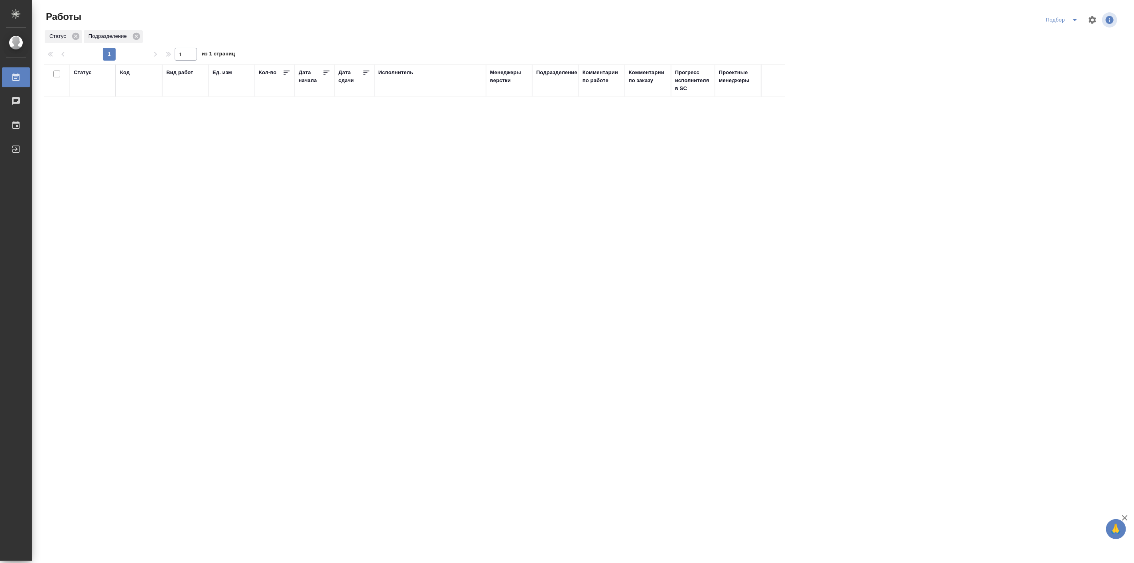
click at [1075, 20] on icon "split button" at bounding box center [1075, 20] width 4 height 2
click at [1059, 60] on li "Мои" at bounding box center [1063, 61] width 45 height 13
